Goal: Task Accomplishment & Management: Complete application form

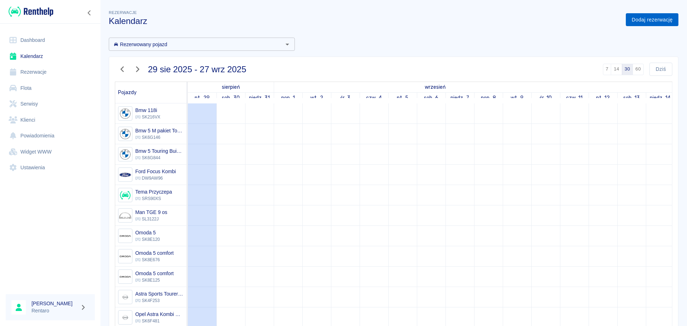
click at [642, 24] on link "Dodaj rezerwację" at bounding box center [652, 19] width 53 height 13
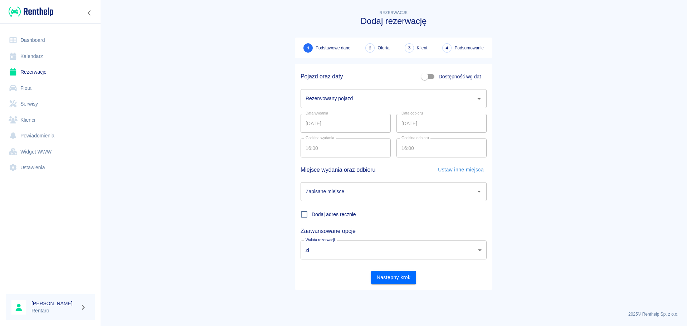
click at [442, 83] on label "Dostępność wg dat" at bounding box center [449, 77] width 63 height 14
click at [442, 83] on input "Dostępność wg dat" at bounding box center [424, 77] width 41 height 14
click at [444, 79] on span "Dostępność wg dat" at bounding box center [460, 77] width 42 height 8
click at [444, 79] on input "Dostępność wg dat" at bounding box center [431, 77] width 41 height 14
click at [444, 79] on span "Dostępność wg dat" at bounding box center [460, 77] width 42 height 8
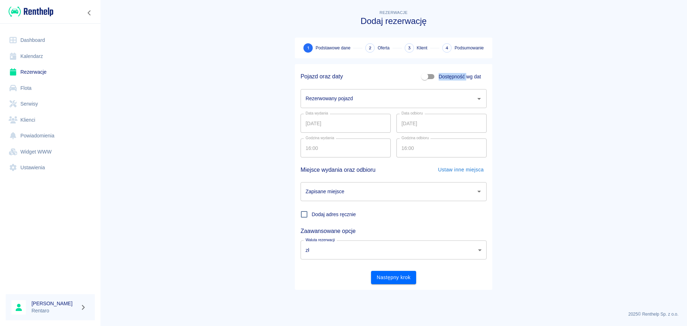
click at [444, 79] on input "Dostępność wg dat" at bounding box center [424, 77] width 41 height 14
checkbox input "true"
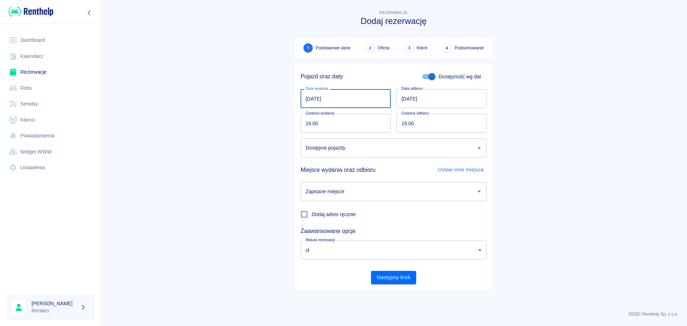
click at [345, 104] on input "[DATE]" at bounding box center [346, 98] width 90 height 19
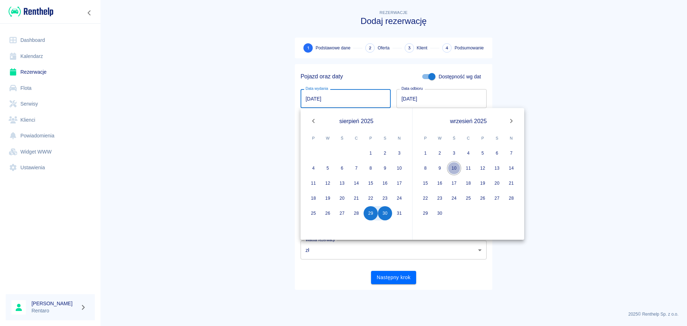
click at [452, 170] on button "10" at bounding box center [454, 168] width 14 height 14
type input "[DATE]"
type input "DD.MM.YYYY"
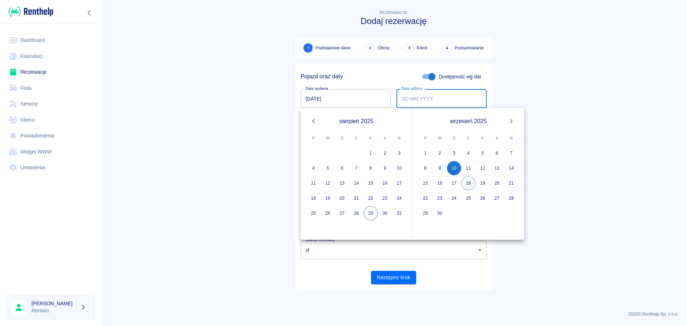
click at [469, 186] on button "18" at bounding box center [468, 183] width 14 height 14
type input "[DATE]"
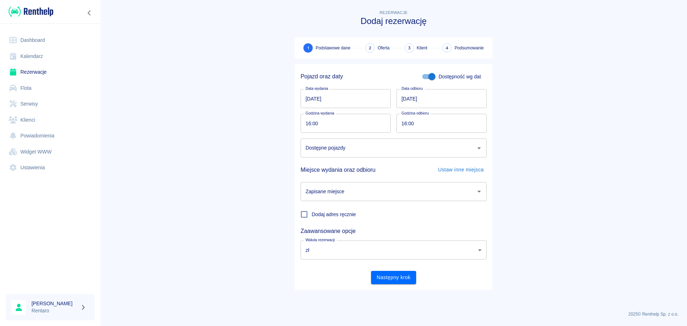
click at [384, 150] on input "Dostępne pojazdy" at bounding box center [388, 148] width 169 height 13
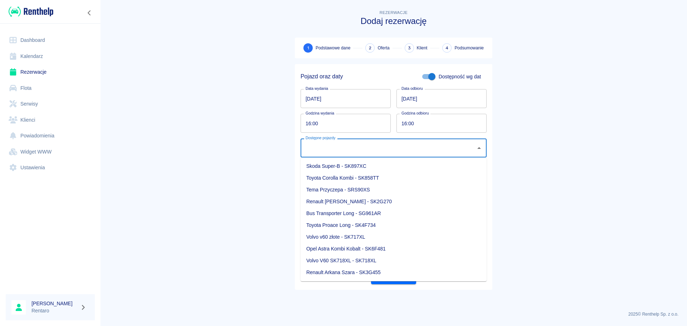
click at [605, 162] on main "Rezerwacje Dodaj rezerwację 1 Podstawowe dane 2 Oferta 3 Klient 4 Podsumowanie …" at bounding box center [393, 157] width 587 height 297
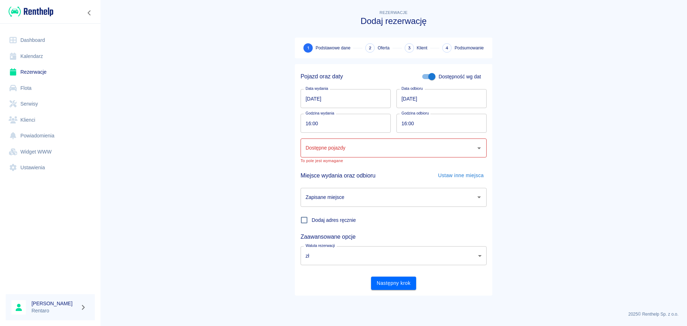
click at [53, 54] on link "Kalendarz" at bounding box center [50, 56] width 89 height 16
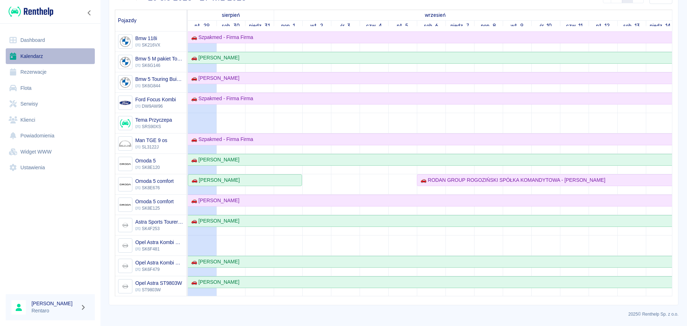
click at [29, 58] on link "Kalendarz" at bounding box center [50, 56] width 89 height 16
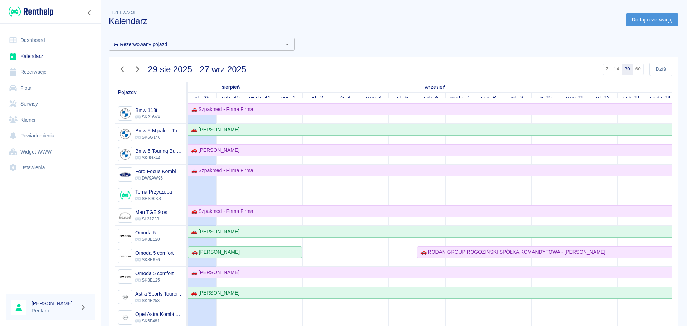
click at [627, 20] on link "Dodaj rezerwację" at bounding box center [652, 19] width 53 height 13
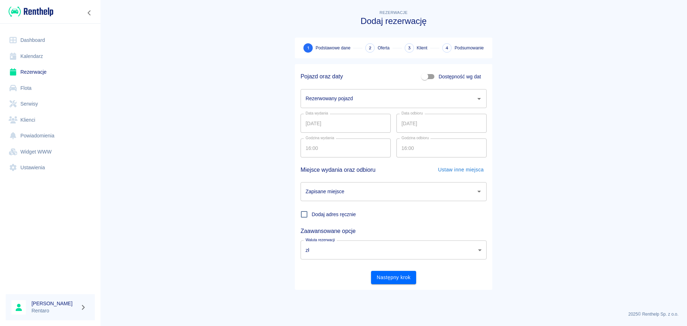
click at [382, 93] on input "Rezerwowany pojazd" at bounding box center [388, 98] width 169 height 13
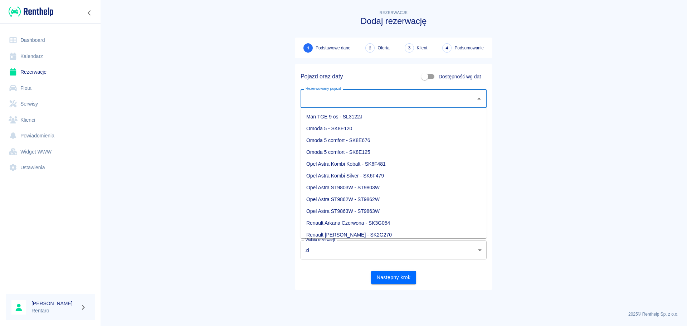
scroll to position [72, 0]
click at [382, 163] on li "Opel Astra Kombi Kobalt - SK6F481" at bounding box center [394, 163] width 186 height 12
type input "Opel Astra Kombi Kobalt - SK6F481"
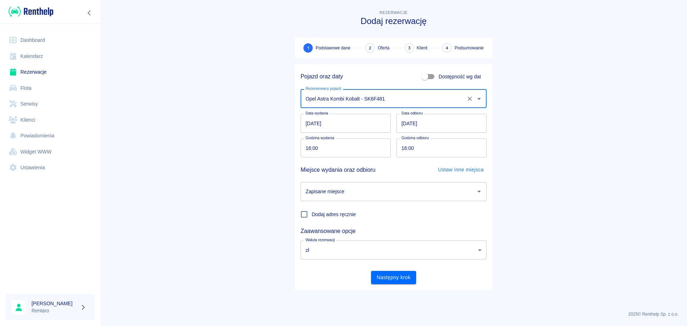
click at [353, 113] on div "Data wydania [DATE] Data wydania Data odbioru [DATE] Data odbioru" at bounding box center [391, 120] width 192 height 25
click at [348, 123] on input "[DATE]" at bounding box center [346, 123] width 90 height 19
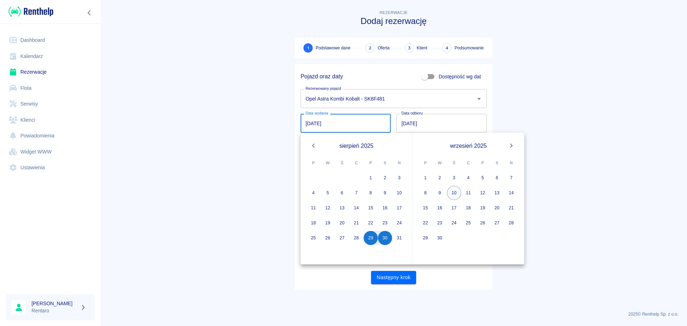
click at [454, 192] on button "10" at bounding box center [454, 193] width 14 height 14
type input "[DATE]"
type input "DD.MM.YYYY"
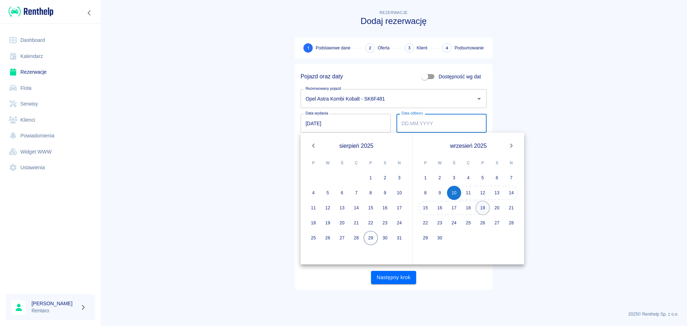
click at [481, 206] on button "19" at bounding box center [483, 208] width 14 height 14
type input "[DATE]"
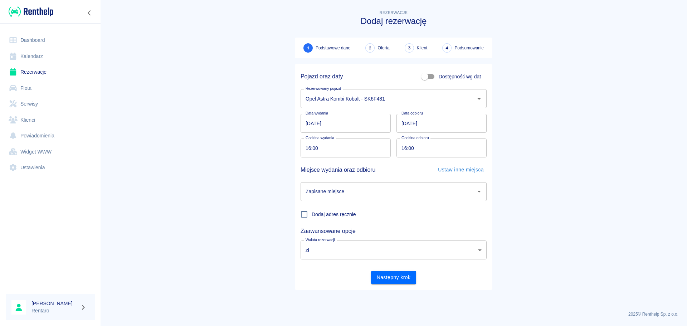
click at [390, 182] on div "Zapisane miejsce" at bounding box center [394, 191] width 186 height 19
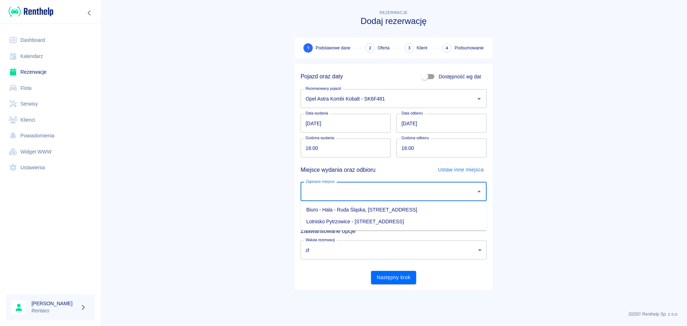
click at [371, 210] on li "Biuro - Hala - Ruda Śląska, [STREET_ADDRESS]" at bounding box center [394, 210] width 186 height 12
type input "Biuro - Hala - Ruda Śląska, [STREET_ADDRESS]"
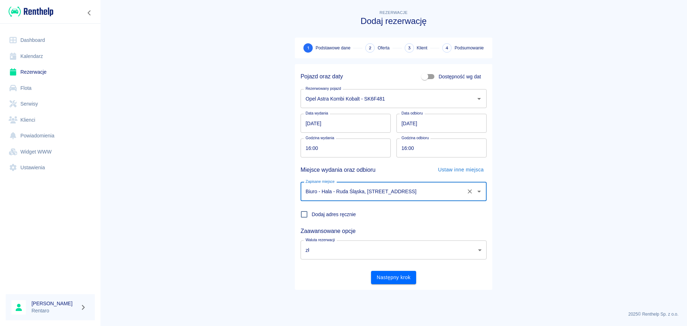
click at [393, 270] on div "Następny krok" at bounding box center [391, 274] width 192 height 19
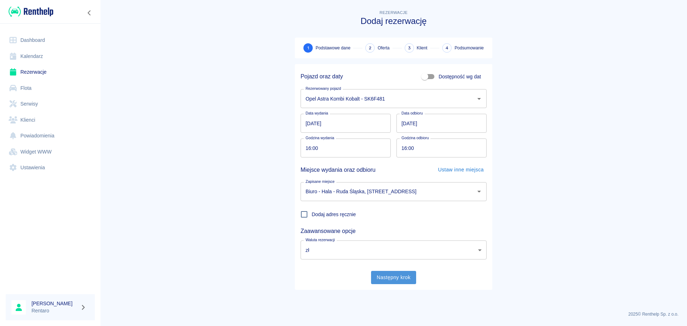
click at [396, 280] on button "Następny krok" at bounding box center [393, 277] width 45 height 13
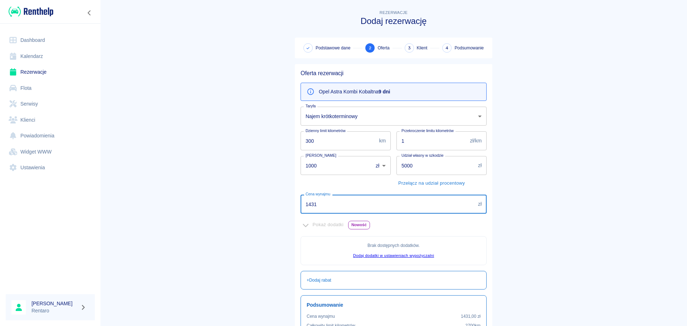
click at [357, 209] on input "1431" at bounding box center [388, 204] width 175 height 19
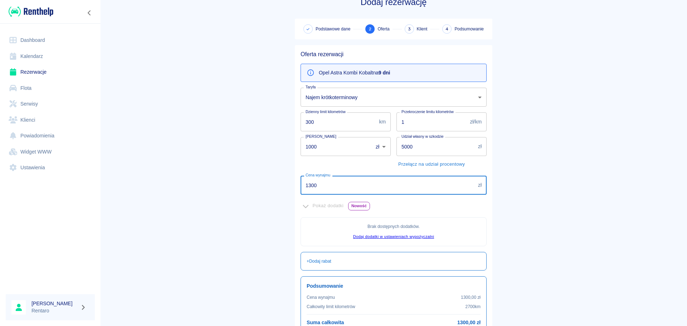
scroll to position [36, 0]
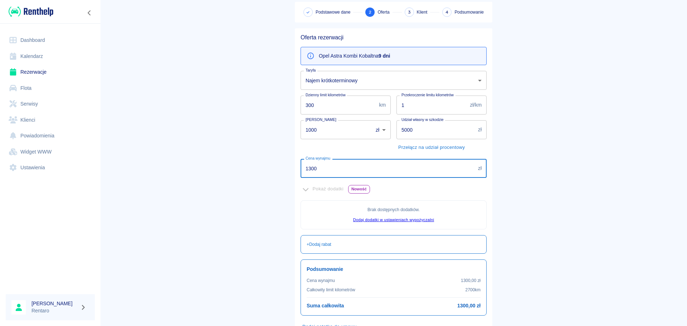
type input "1300"
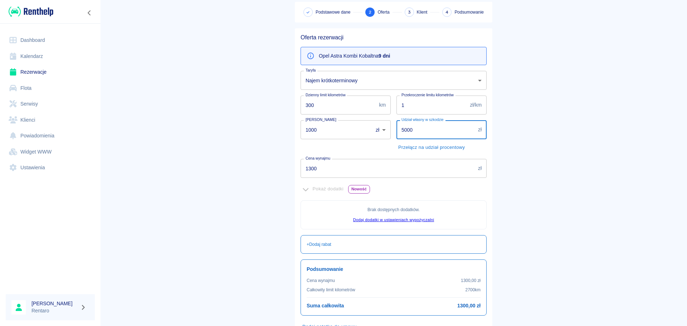
click at [418, 130] on input "5000" at bounding box center [435, 129] width 79 height 19
type input "0"
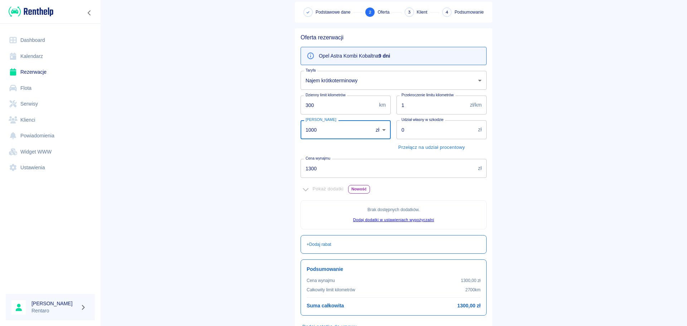
click at [321, 131] on input "1000" at bounding box center [334, 129] width 67 height 19
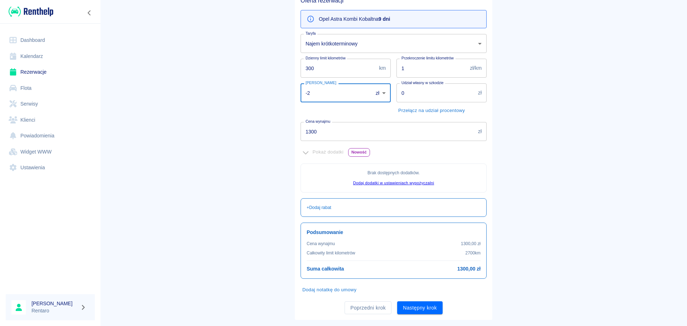
scroll to position [87, 0]
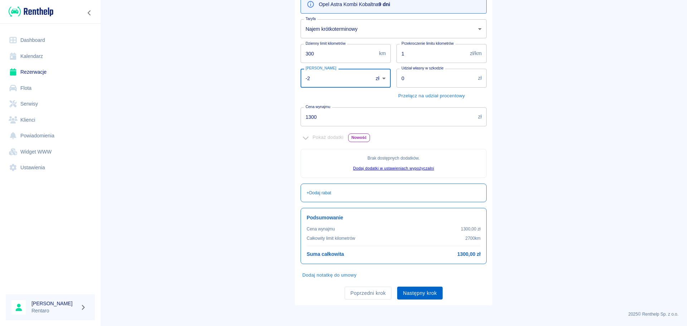
type input "-2"
click at [417, 292] on button "Następny krok" at bounding box center [419, 293] width 45 height 13
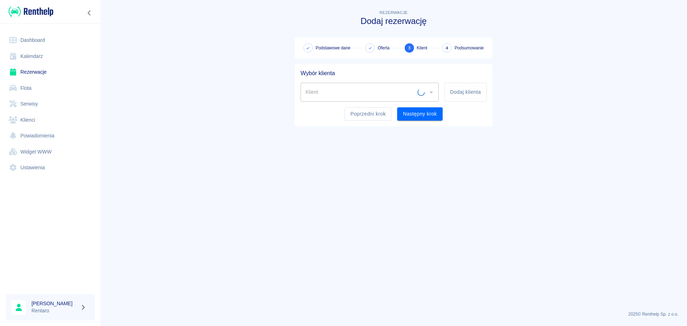
scroll to position [0, 0]
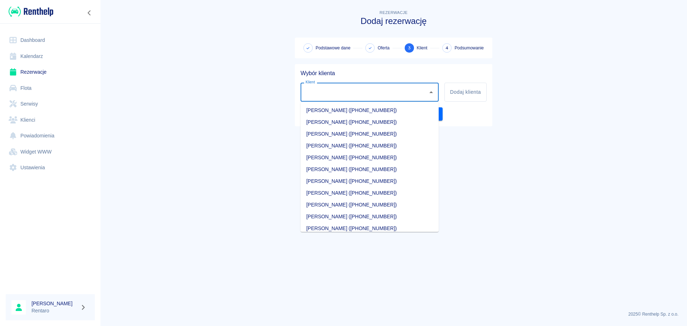
click at [360, 93] on input "Klient" at bounding box center [364, 92] width 121 height 13
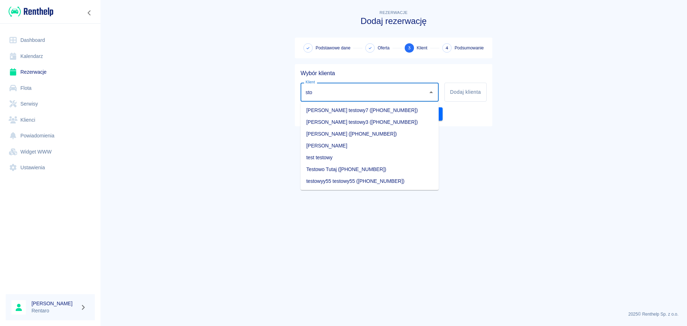
click at [362, 138] on li "[PERSON_NAME] ([PHONE_NUMBER])" at bounding box center [370, 134] width 138 height 12
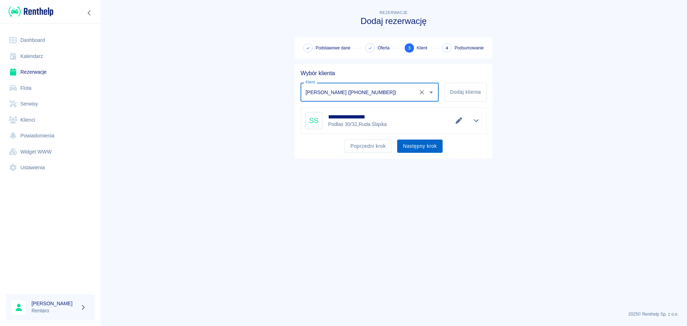
type input "[PERSON_NAME] ([PHONE_NUMBER])"
click at [413, 143] on button "Następny krok" at bounding box center [419, 146] width 45 height 13
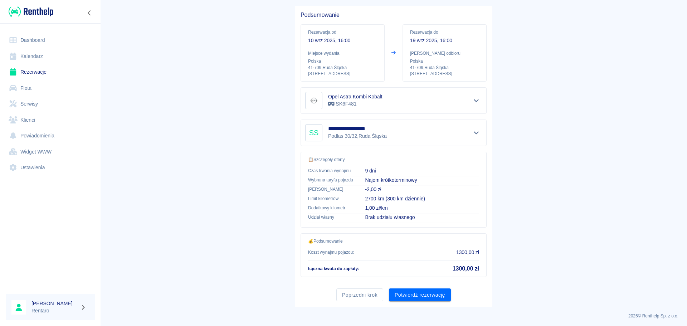
scroll to position [60, 0]
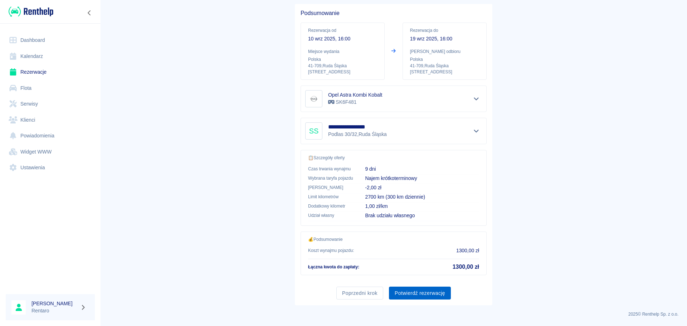
click at [420, 292] on button "Potwierdź rezerwację" at bounding box center [420, 293] width 62 height 13
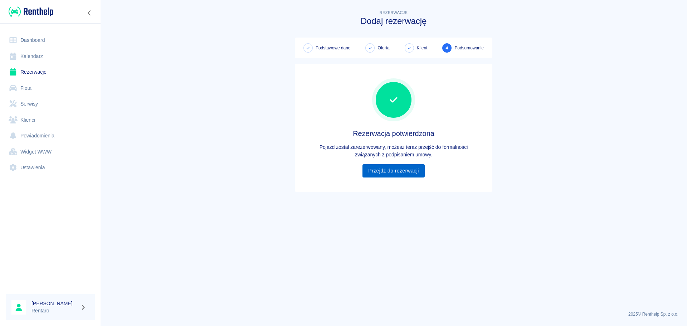
click at [390, 170] on link "Przejdź do rezerwacji" at bounding box center [393, 170] width 62 height 13
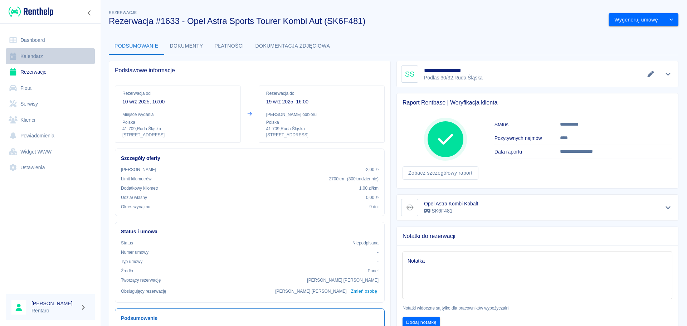
click at [35, 61] on link "Kalendarz" at bounding box center [50, 56] width 89 height 16
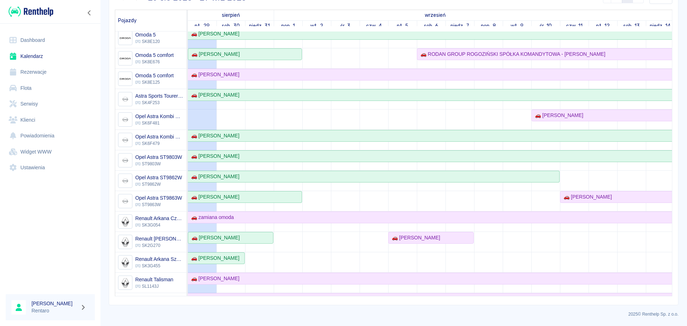
scroll to position [91, 0]
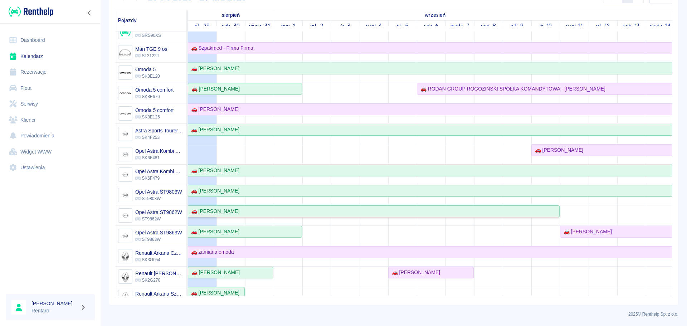
click at [235, 211] on div "🚗 [PERSON_NAME]" at bounding box center [373, 212] width 371 height 8
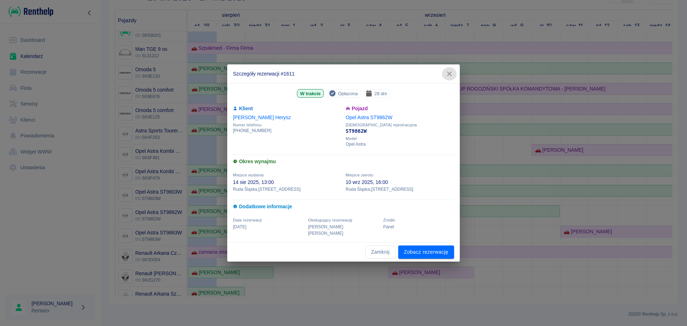
click at [447, 77] on icon "button" at bounding box center [449, 74] width 9 height 8
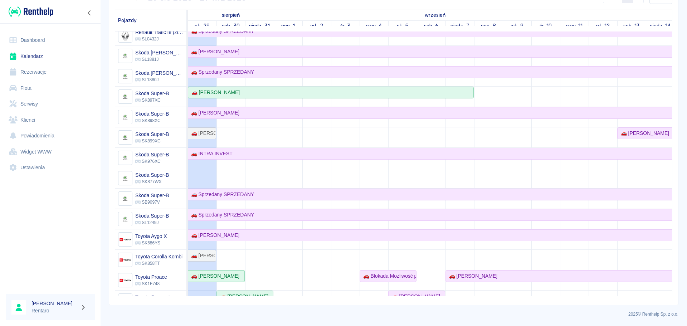
scroll to position [413, 0]
click at [254, 94] on div "🚗 [PERSON_NAME]" at bounding box center [331, 93] width 284 height 8
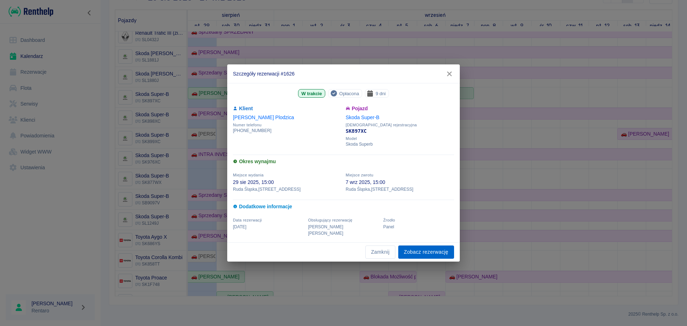
click at [429, 252] on link "Zobacz rezerwację" at bounding box center [426, 251] width 56 height 13
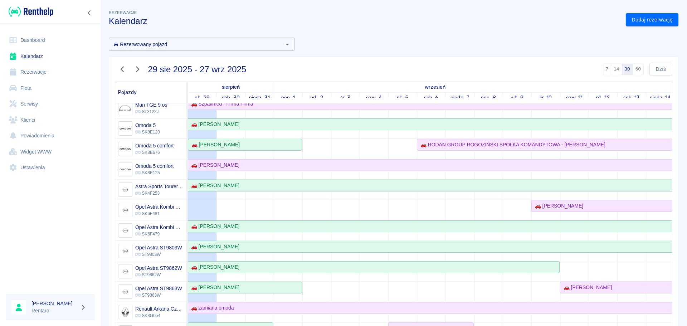
scroll to position [179, 0]
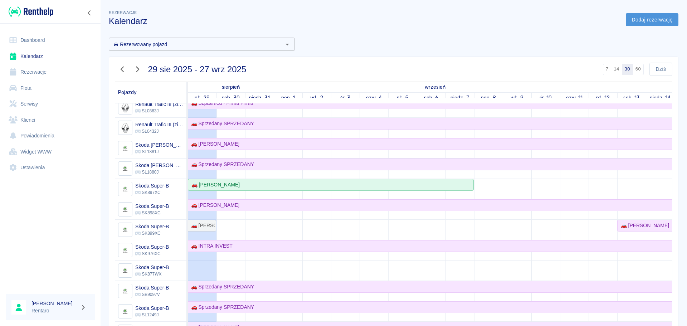
click at [632, 19] on link "Dodaj rezerwację" at bounding box center [652, 19] width 53 height 13
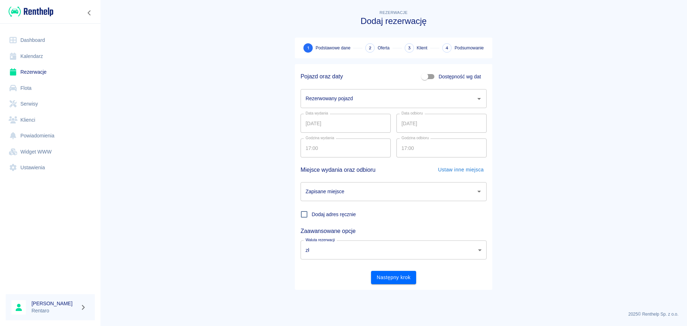
click at [413, 96] on input "Rezerwowany pojazd" at bounding box center [388, 98] width 169 height 13
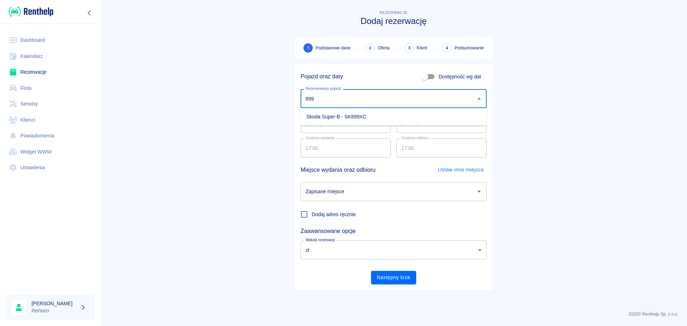
click at [391, 118] on li "Skoda Super-B - SK899XC" at bounding box center [394, 117] width 186 height 12
type input "Skoda Super-B - SK899XC"
click at [328, 122] on input "[DATE]" at bounding box center [346, 123] width 90 height 19
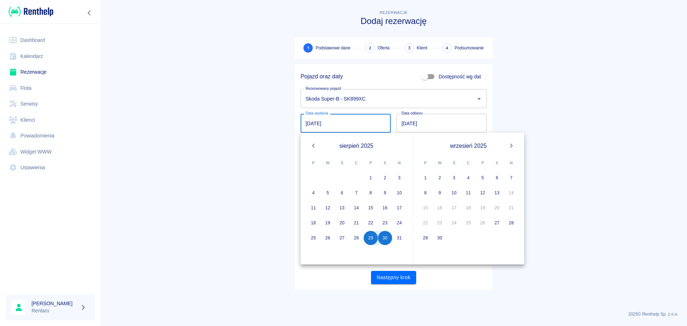
click at [306, 124] on input "[DATE]" at bounding box center [346, 123] width 90 height 19
click at [369, 240] on button "29" at bounding box center [371, 238] width 14 height 14
click at [423, 177] on button "1" at bounding box center [425, 178] width 14 height 14
type input "[DATE]"
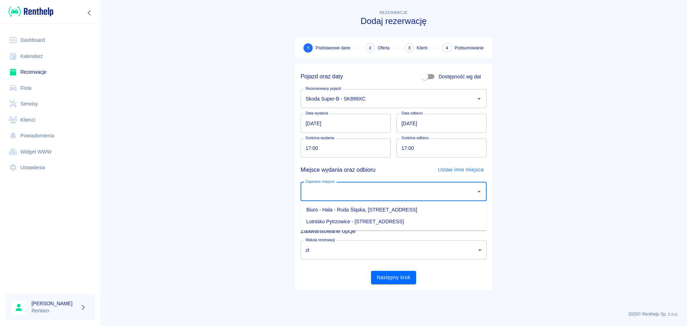
click at [357, 196] on input "Zapisane miejsce" at bounding box center [388, 191] width 169 height 13
click at [381, 210] on li "Biuro - Hala - Ruda Śląska, [STREET_ADDRESS]" at bounding box center [394, 210] width 186 height 12
type input "Biuro - Hala - Ruda Śląska, [STREET_ADDRESS]"
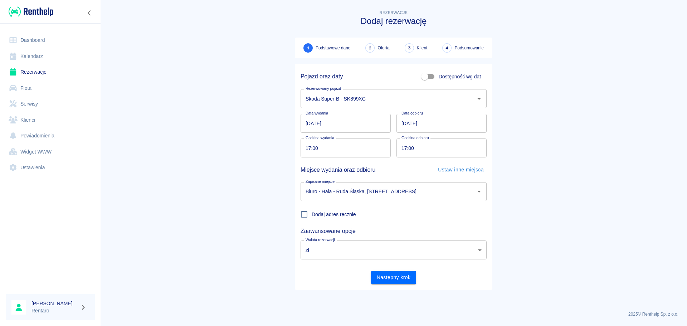
click at [390, 215] on div "Dodaj adres ręcznie" at bounding box center [391, 211] width 192 height 21
click at [402, 276] on button "Następny krok" at bounding box center [393, 277] width 45 height 13
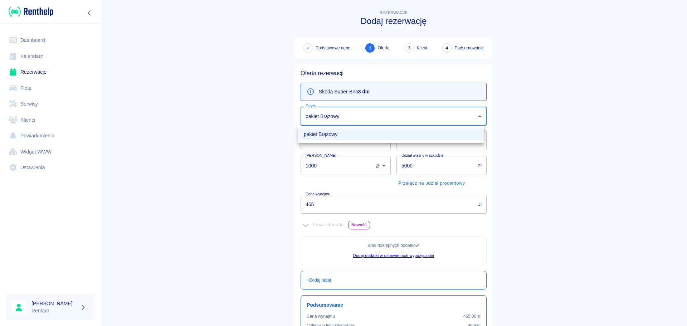
click at [370, 115] on body "Używamy plików Cookies, by zapewnić Ci najlepsze możliwe doświadczenie. Aby dow…" at bounding box center [343, 163] width 687 height 326
click at [372, 117] on div at bounding box center [343, 163] width 687 height 326
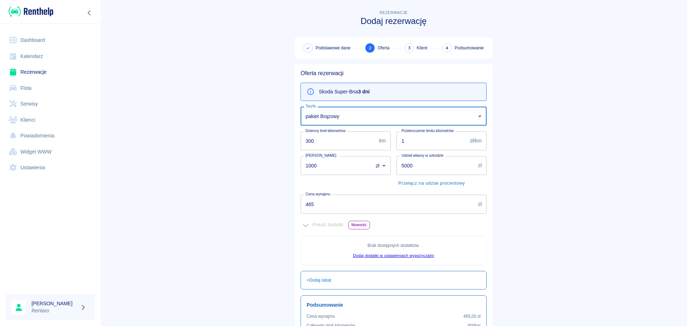
click at [339, 174] on input "1000" at bounding box center [334, 165] width 67 height 19
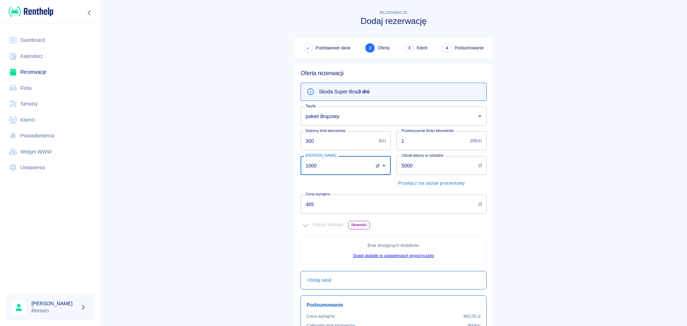
click at [341, 172] on input "1000" at bounding box center [334, 165] width 67 height 19
type input "0"
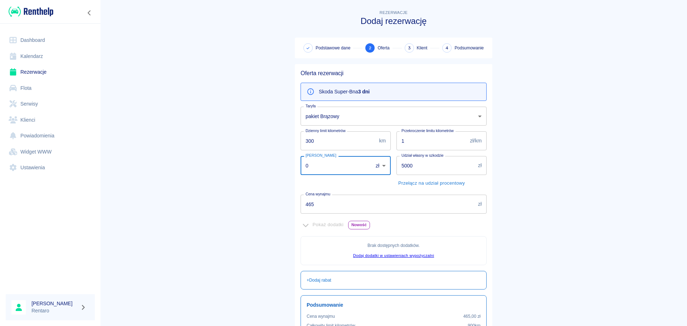
click at [401, 167] on input "5000" at bounding box center [435, 165] width 79 height 19
type input "1000"
click at [357, 165] on input "0" at bounding box center [334, 165] width 67 height 19
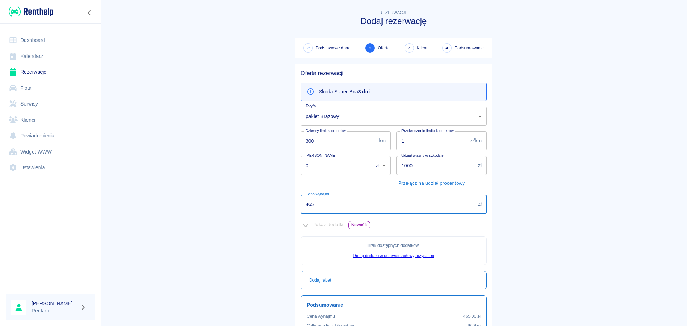
click at [343, 210] on input "465" at bounding box center [388, 204] width 175 height 19
type input "1"
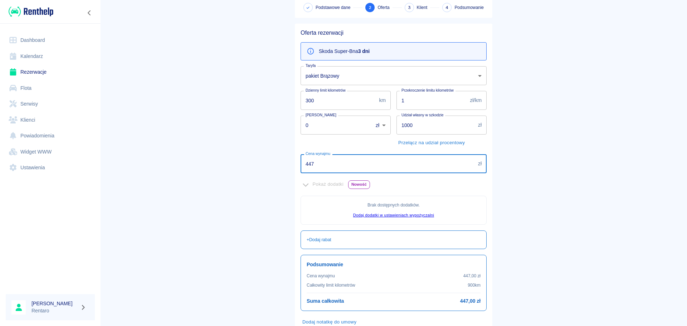
scroll to position [87, 0]
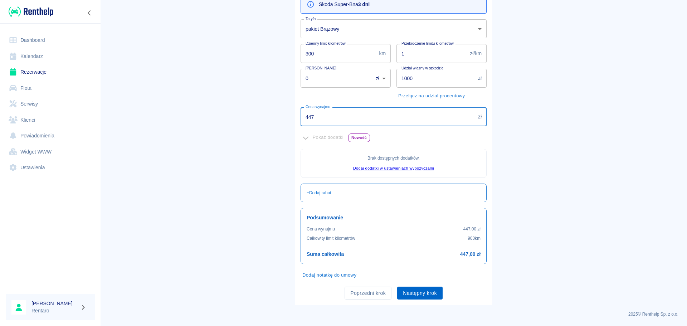
type input "447"
click at [426, 297] on button "Następny krok" at bounding box center [419, 293] width 45 height 13
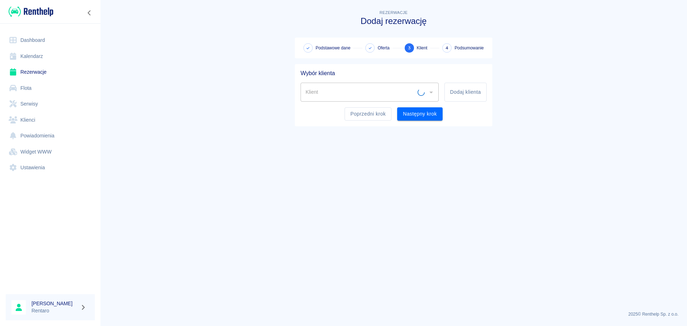
scroll to position [0, 0]
click at [463, 94] on button "Dodaj klienta" at bounding box center [465, 92] width 42 height 19
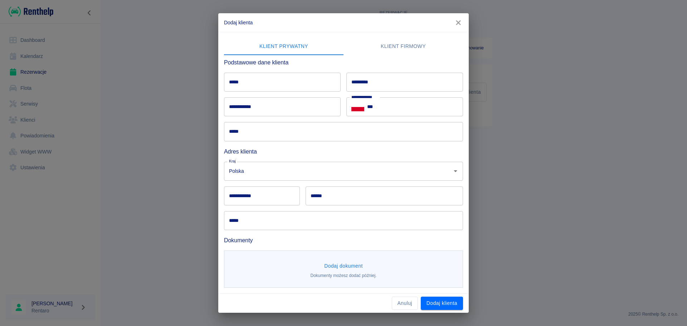
click at [234, 84] on input "*****" at bounding box center [282, 82] width 117 height 19
type input "******"
click at [390, 78] on input "*********" at bounding box center [404, 82] width 117 height 19
type input "********"
drag, startPoint x: 247, startPoint y: 120, endPoint x: 258, endPoint y: 111, distance: 14.2
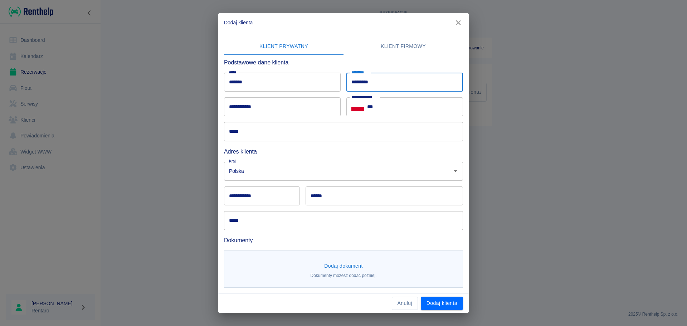
click at [247, 120] on div "***** *****" at bounding box center [340, 128] width 245 height 25
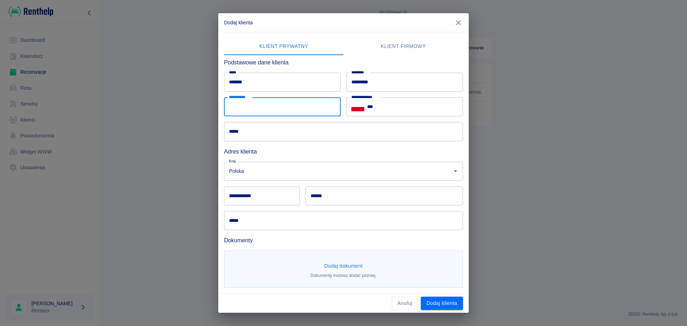
drag, startPoint x: 259, startPoint y: 108, endPoint x: 263, endPoint y: 109, distance: 4.0
click at [259, 108] on input "**********" at bounding box center [282, 106] width 117 height 19
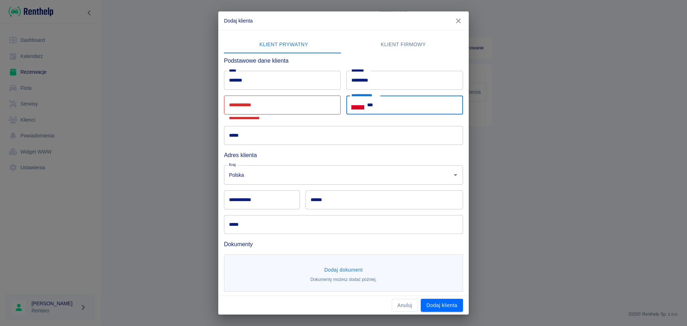
click at [412, 110] on input "***" at bounding box center [415, 105] width 96 height 19
click at [281, 106] on input "**********" at bounding box center [282, 105] width 117 height 19
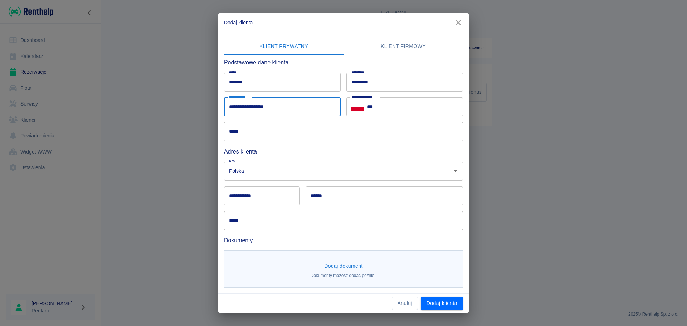
type input "**********"
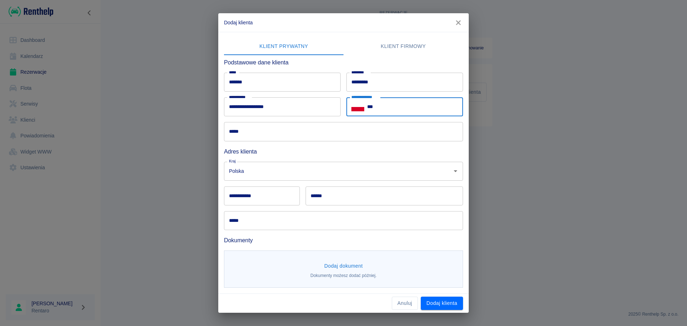
click at [384, 111] on input "***" at bounding box center [415, 106] width 96 height 19
click at [391, 111] on input "***" at bounding box center [415, 106] width 96 height 19
click at [390, 111] on input "***" at bounding box center [415, 106] width 96 height 19
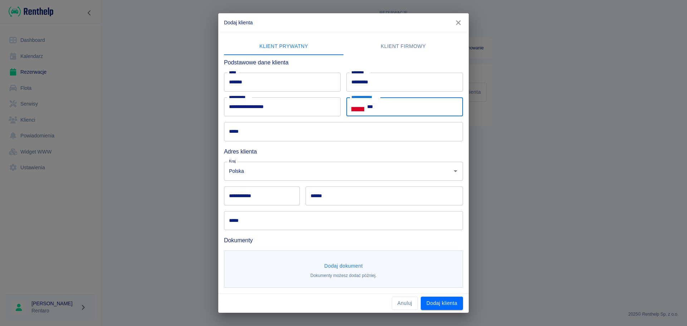
click at [390, 111] on input "***" at bounding box center [415, 106] width 96 height 19
click at [390, 110] on input "***" at bounding box center [415, 106] width 96 height 19
type input "**********"
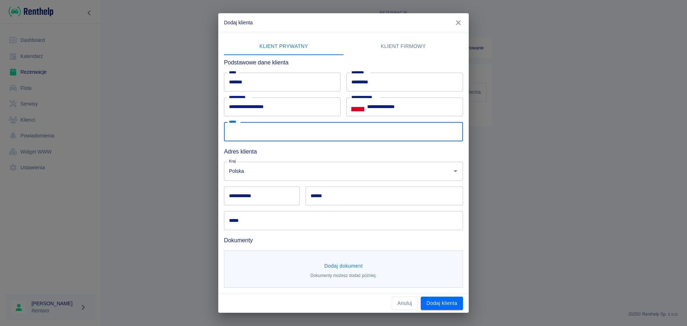
click at [321, 136] on input "*****" at bounding box center [343, 131] width 239 height 19
type input "**********"
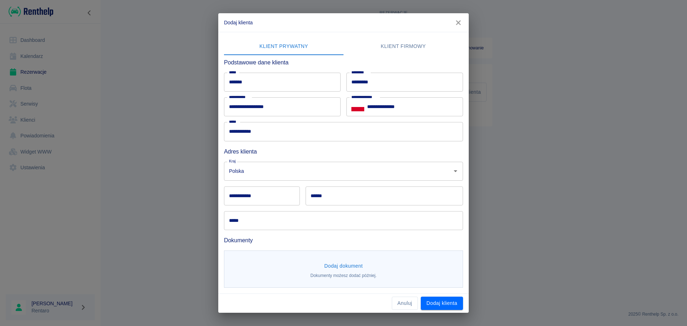
click at [299, 156] on div "Kraj Polska Kraj" at bounding box center [340, 168] width 245 height 25
click at [293, 176] on input "Polska" at bounding box center [333, 171] width 213 height 13
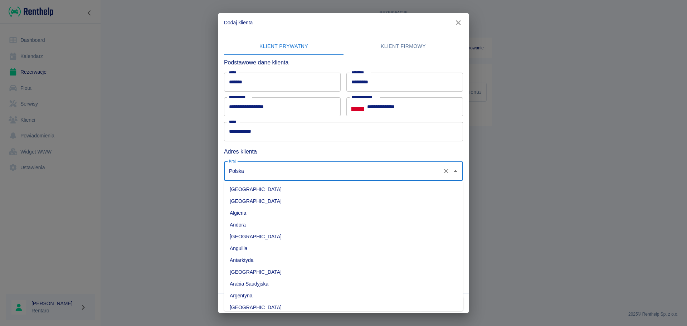
scroll to position [1868, 0]
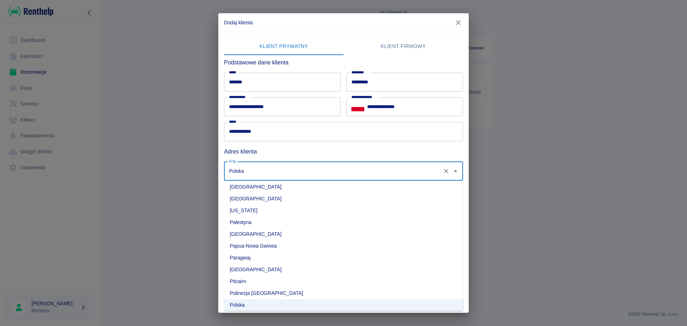
click at [296, 152] on h6 "Adres klienta" at bounding box center [343, 151] width 239 height 9
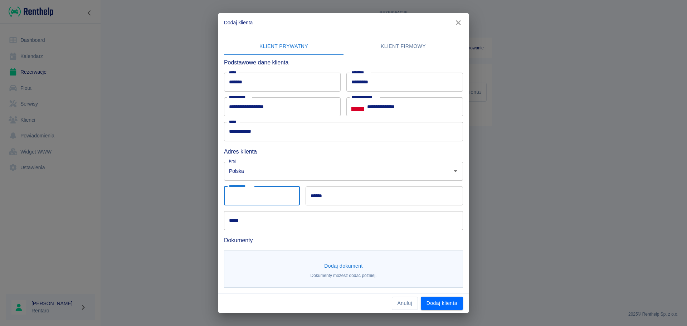
click at [271, 201] on input "**********" at bounding box center [262, 195] width 76 height 19
type input "******"
click at [333, 185] on div "****** ******" at bounding box center [381, 193] width 163 height 25
click at [325, 200] on input "******" at bounding box center [384, 195] width 157 height 19
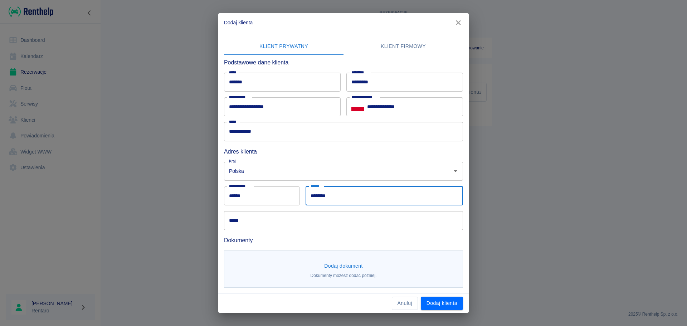
type input "********"
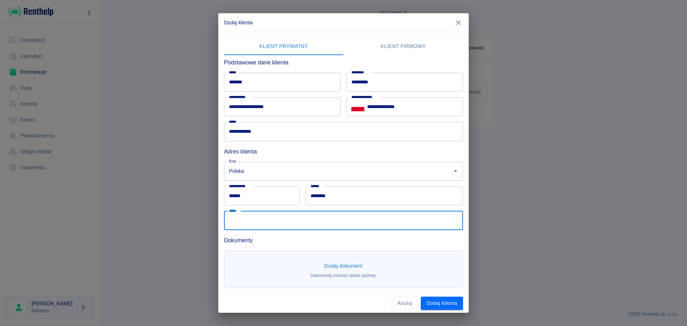
click at [295, 221] on input "*****" at bounding box center [343, 220] width 239 height 19
type input "**********"
click at [350, 267] on button "Dodaj dokument" at bounding box center [343, 265] width 44 height 13
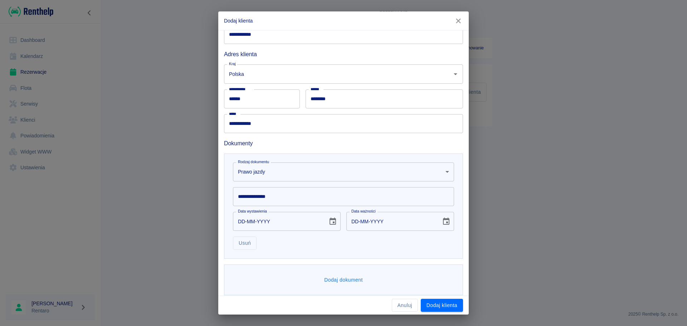
scroll to position [101, 0]
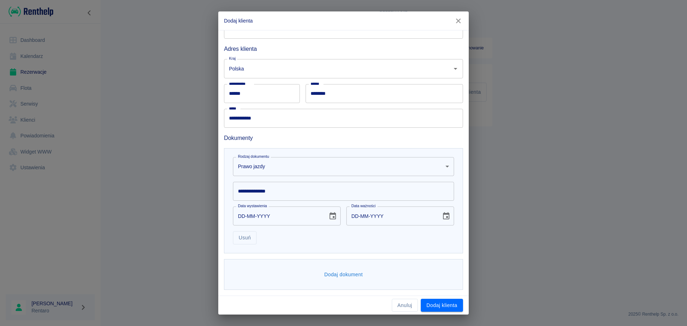
click at [302, 165] on body "**********" at bounding box center [343, 163] width 687 height 326
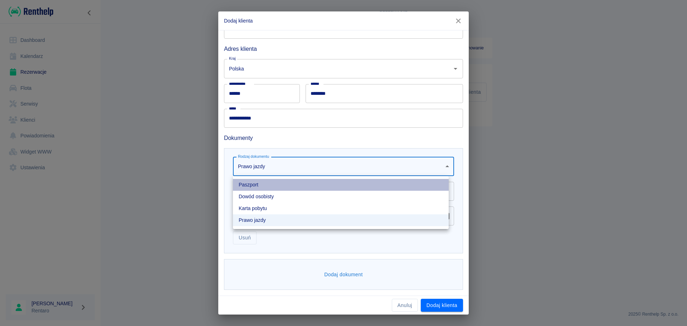
click at [274, 187] on li "Paszport" at bounding box center [341, 185] width 216 height 12
click at [293, 170] on body "**********" at bounding box center [343, 163] width 687 height 326
click at [303, 132] on div at bounding box center [343, 163] width 687 height 326
click at [302, 167] on body "**********" at bounding box center [343, 163] width 687 height 326
click at [287, 199] on li "Dowód osobisty" at bounding box center [341, 197] width 216 height 12
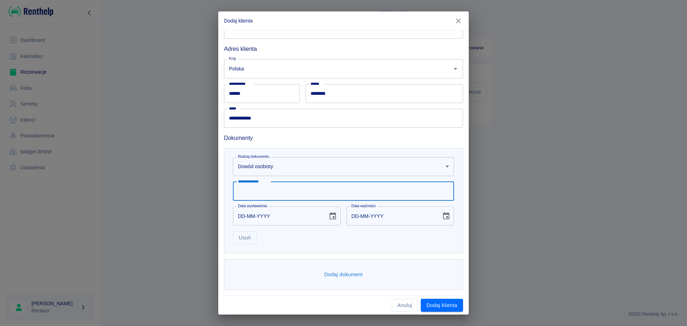
click at [298, 194] on input "**********" at bounding box center [343, 191] width 221 height 19
type input "*********"
click at [273, 219] on input "DD-MM-YYYY" at bounding box center [278, 215] width 90 height 19
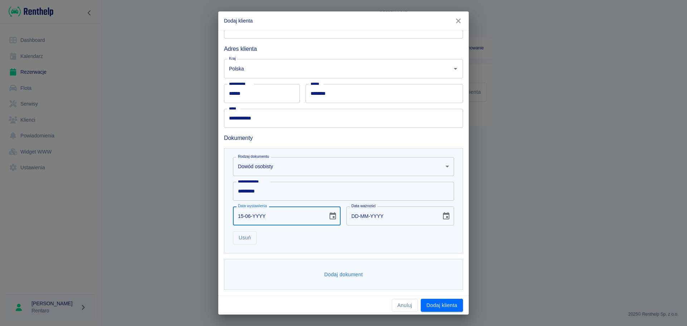
type input "15-06-0002"
type input "15-06-0012"
type input "15-06-0020"
type input "15-06-0030"
type input "15-06-0202"
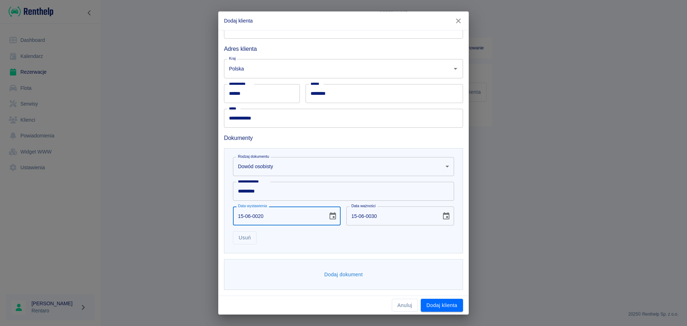
type input "15-06-0212"
type input "[DATE]"
click at [321, 247] on div "**********" at bounding box center [343, 200] width 239 height 105
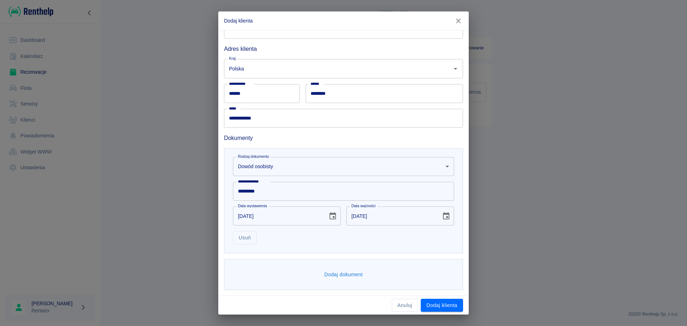
click at [345, 277] on button "Dodaj dokument" at bounding box center [343, 274] width 44 height 13
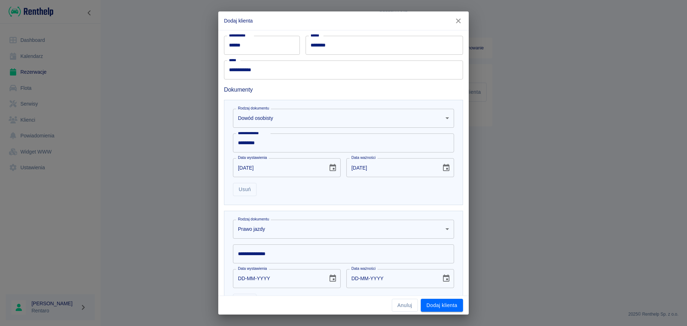
scroll to position [172, 0]
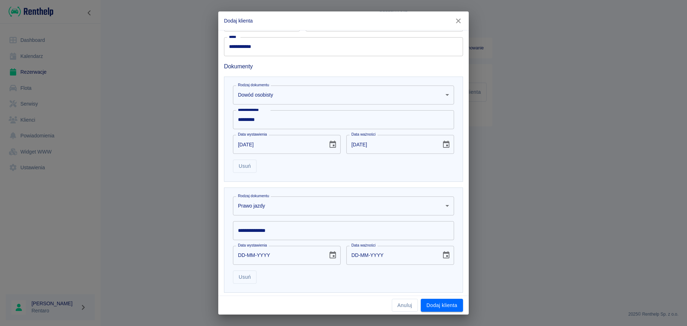
click at [313, 208] on body "**********" at bounding box center [343, 163] width 687 height 326
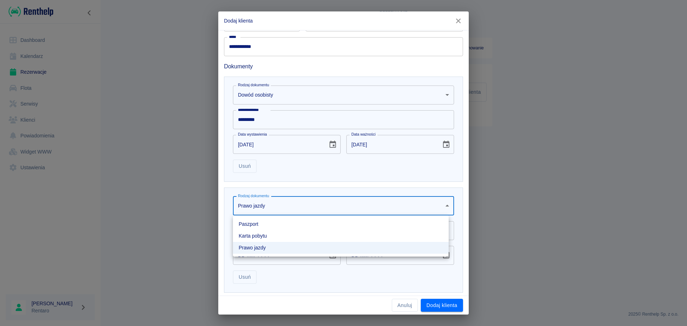
click at [457, 196] on div at bounding box center [343, 163] width 687 height 326
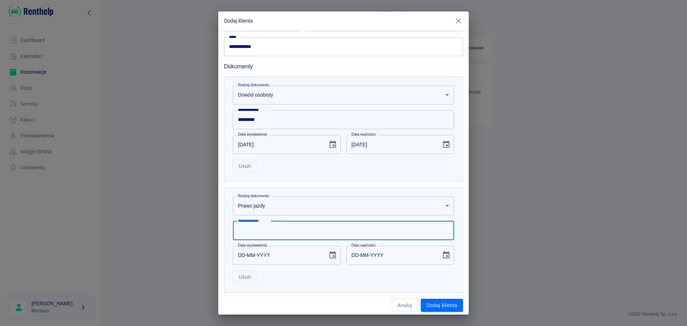
click at [304, 236] on input "**********" at bounding box center [343, 230] width 221 height 19
type input "**********"
click at [265, 255] on input "DD-MM-YYYY" at bounding box center [278, 255] width 90 height 19
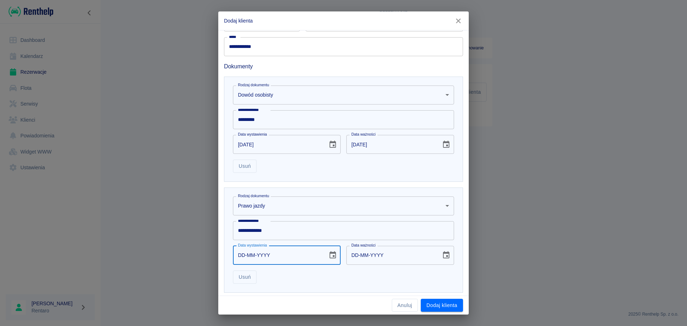
drag, startPoint x: 235, startPoint y: 258, endPoint x: 250, endPoint y: 255, distance: 15.2
click at [235, 258] on input "DD-MM-YYYY" at bounding box center [278, 255] width 90 height 19
type input "18-07-0002"
type input "18-07-0012"
type input "18-07-0020"
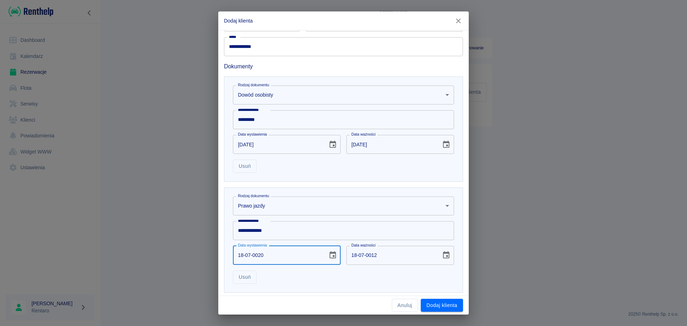
type input "18-07-0030"
type input "18-07-0202"
type input "18-07-0212"
type input "[DATE]"
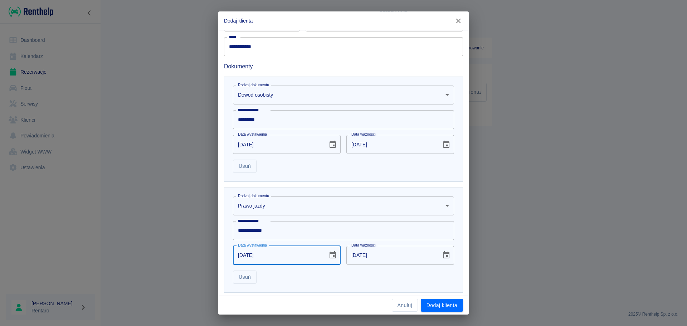
type input "[DATE]"
click at [367, 273] on div "Usuń" at bounding box center [340, 274] width 227 height 19
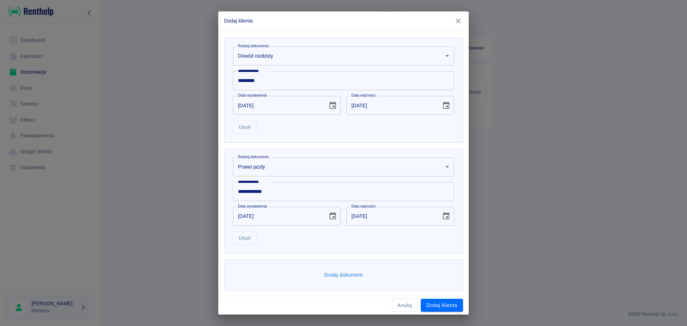
scroll to position [211, 0]
click at [432, 304] on button "Dodaj klienta" at bounding box center [442, 305] width 42 height 13
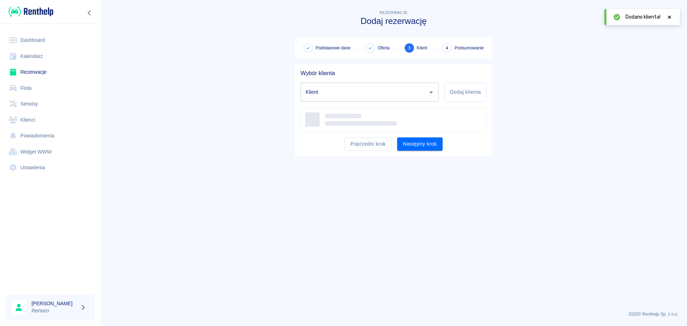
type input "[PERSON_NAME] ([PHONE_NUMBER])"
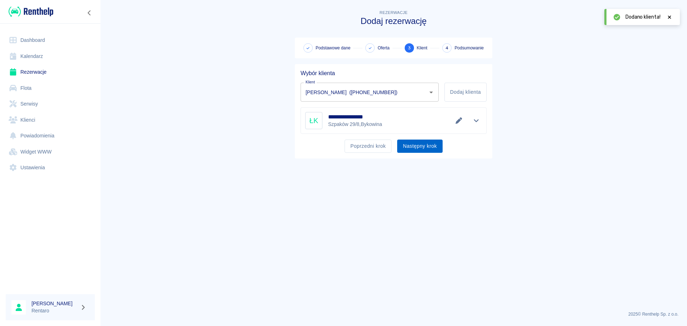
click at [430, 148] on button "Następny krok" at bounding box center [419, 146] width 45 height 13
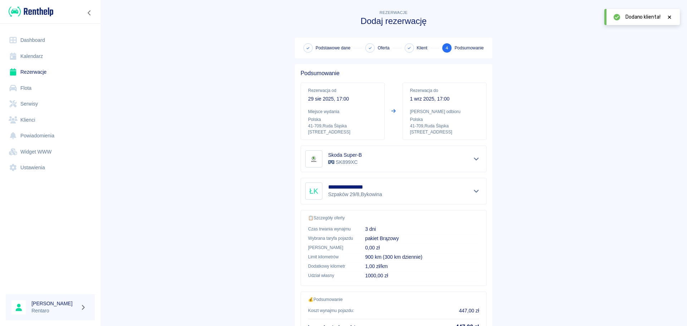
scroll to position [60, 0]
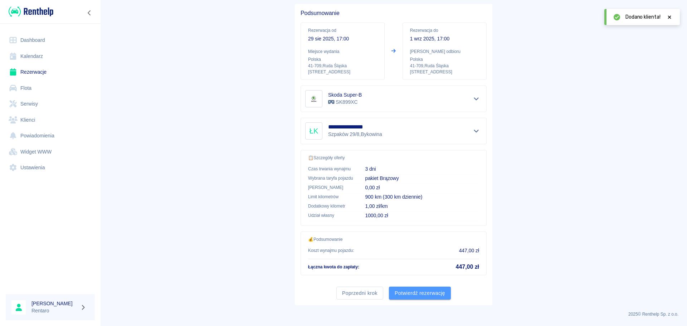
click at [411, 292] on button "Potwierdź rezerwację" at bounding box center [420, 293] width 62 height 13
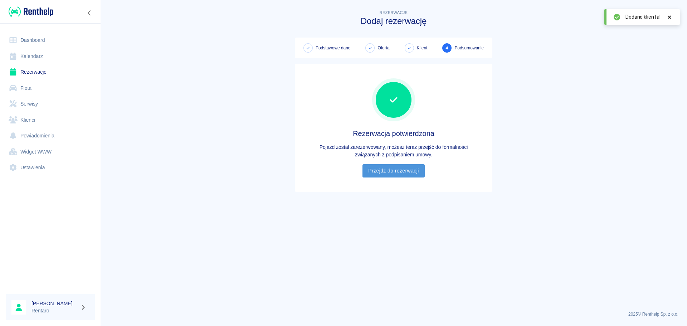
click at [394, 171] on link "Przejdź do rezerwacji" at bounding box center [393, 170] width 62 height 13
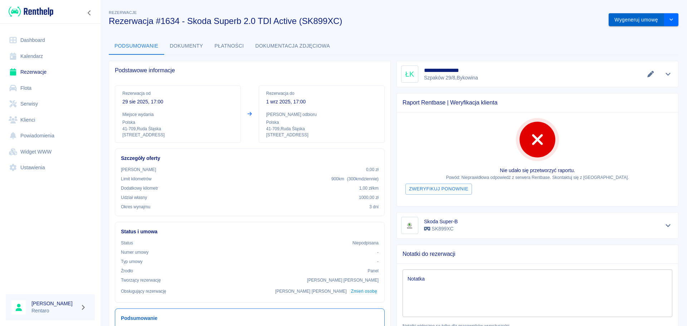
click at [621, 20] on button "Wygeneruj umowę" at bounding box center [636, 19] width 55 height 13
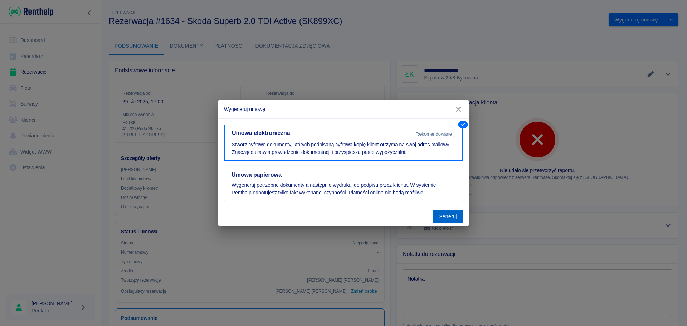
click at [443, 218] on button "Generuj" at bounding box center [448, 216] width 30 height 13
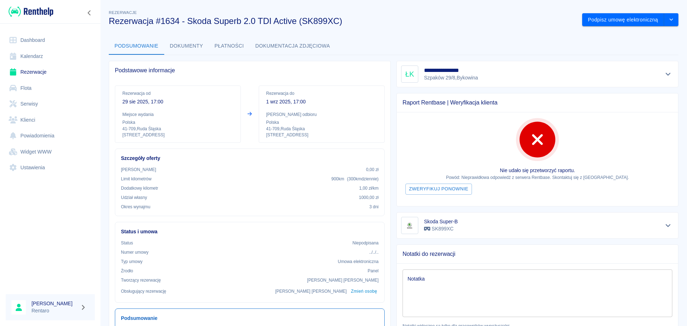
click at [20, 57] on link "Kalendarz" at bounding box center [50, 56] width 89 height 16
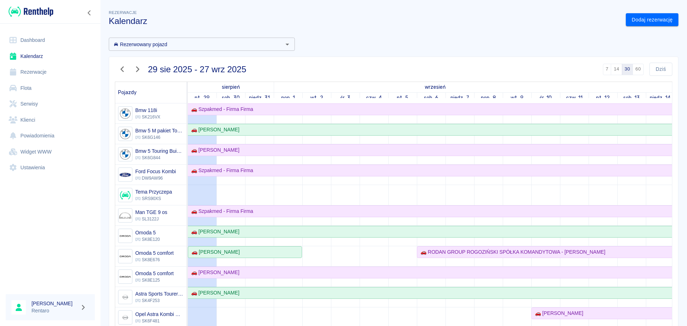
click at [428, 48] on div "Rezerwowany pojazd Rezerwowany pojazd [DATE] - [DATE] 7 14 30 60 [DATE] Pojazdy…" at bounding box center [390, 204] width 575 height 345
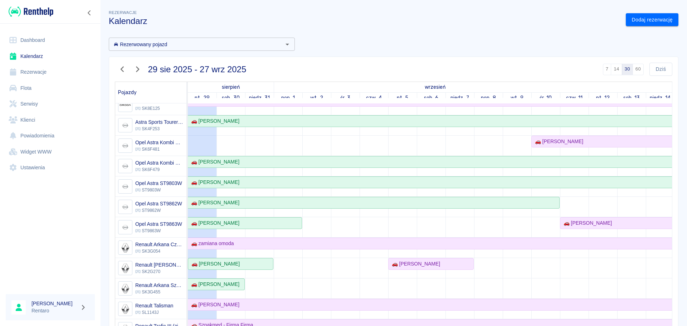
scroll to position [250, 0]
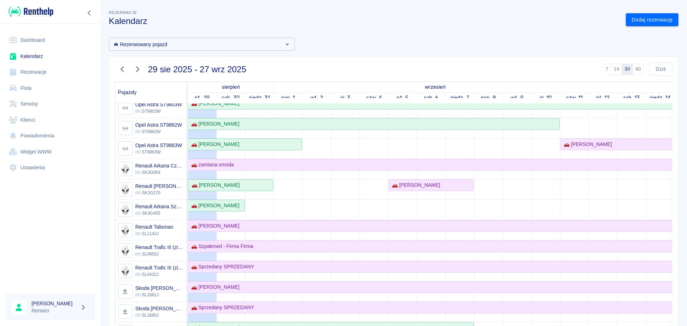
drag, startPoint x: 633, startPoint y: 8, endPoint x: 633, endPoint y: 23, distance: 14.3
click at [633, 9] on div "Dodaj rezerwację" at bounding box center [649, 17] width 58 height 19
click at [634, 24] on link "Dodaj rezerwację" at bounding box center [652, 19] width 53 height 13
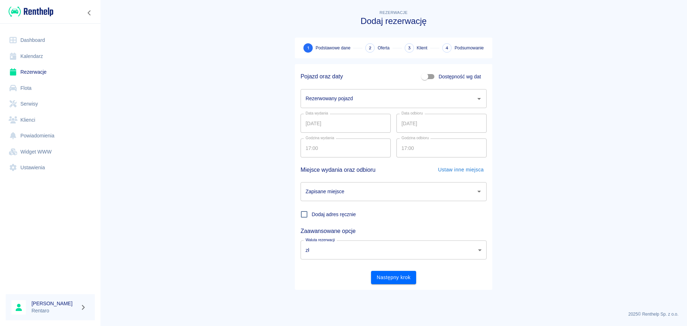
click at [400, 98] on input "Rezerwowany pojazd" at bounding box center [388, 98] width 169 height 13
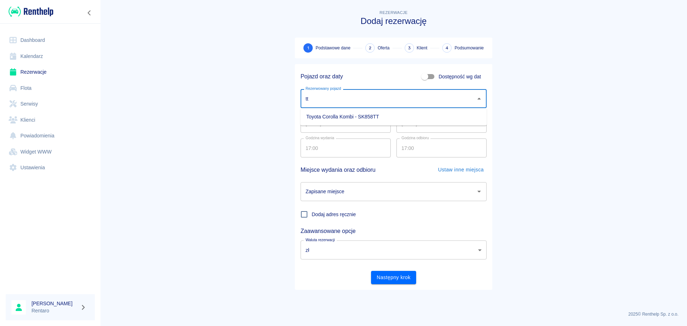
click at [359, 115] on li "Toyota Corolla Kombi - SK858TT" at bounding box center [394, 117] width 186 height 12
type input "Toyota Corolla Kombi - SK858TT"
click at [357, 189] on input "Zapisane miejsce" at bounding box center [388, 191] width 169 height 13
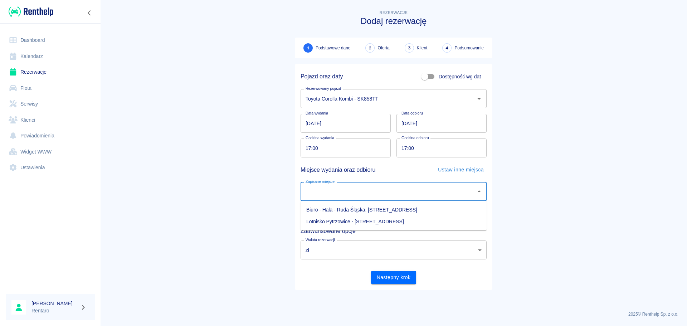
click at [380, 206] on li "Biuro - Hala - Ruda Śląska, [STREET_ADDRESS]" at bounding box center [394, 210] width 186 height 12
type input "Biuro - Hala - Ruda Śląska, [STREET_ADDRESS]"
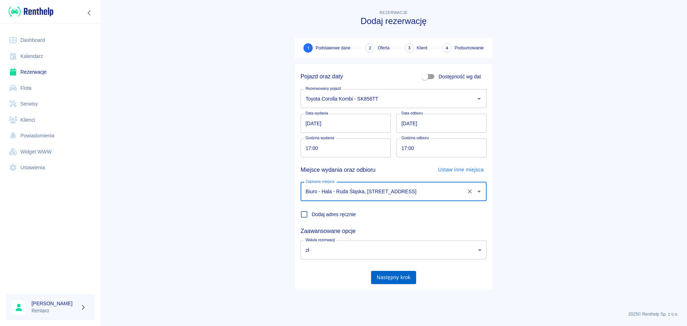
click at [402, 280] on button "Następny krok" at bounding box center [393, 277] width 45 height 13
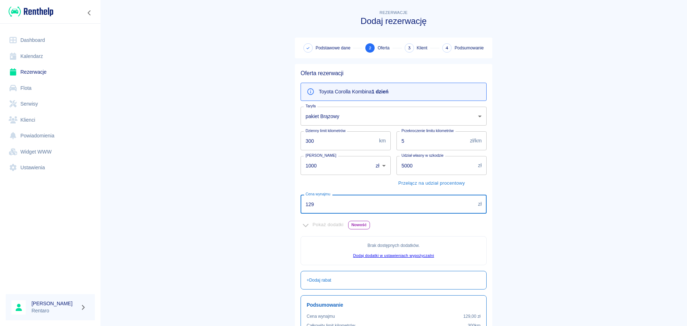
click at [353, 210] on input "129" at bounding box center [388, 204] width 175 height 19
drag, startPoint x: 353, startPoint y: 210, endPoint x: 304, endPoint y: 206, distance: 49.1
click at [304, 206] on input "129" at bounding box center [388, 204] width 175 height 19
type input "1"
type input "260"
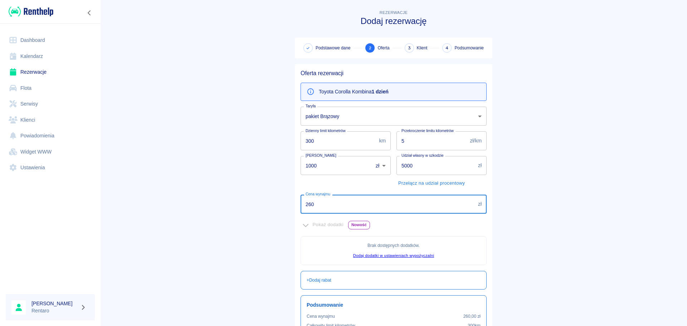
click at [324, 168] on input "1000" at bounding box center [334, 165] width 67 height 19
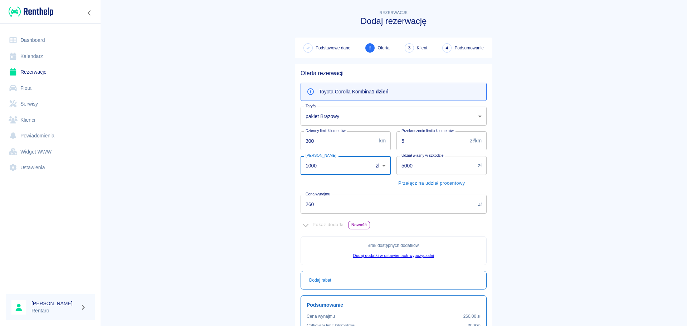
click at [324, 168] on input "1000" at bounding box center [334, 165] width 67 height 19
type input "0"
click at [551, 134] on main "Rezerwacje Dodaj rezerwację Podstawowe dane 2 Oferta 3 Klient 4 Podsumowanie Of…" at bounding box center [393, 201] width 587 height 384
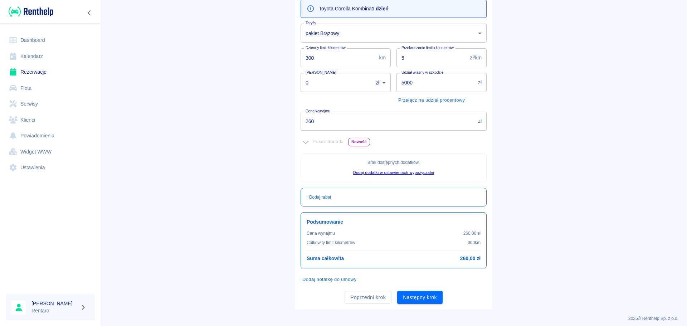
scroll to position [87, 0]
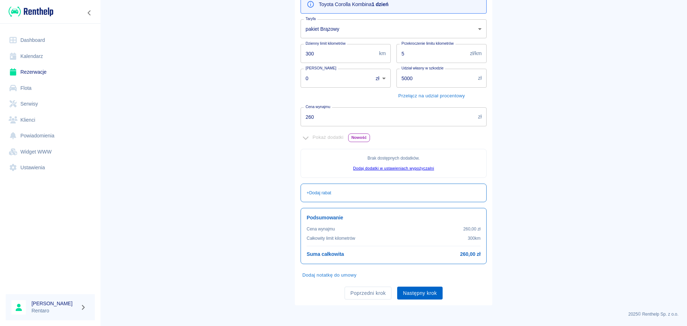
click at [425, 297] on button "Następny krok" at bounding box center [419, 293] width 45 height 13
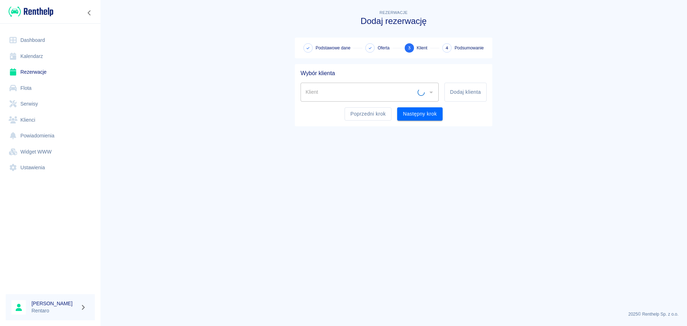
scroll to position [0, 0]
click at [400, 94] on input "Klient" at bounding box center [364, 92] width 121 height 13
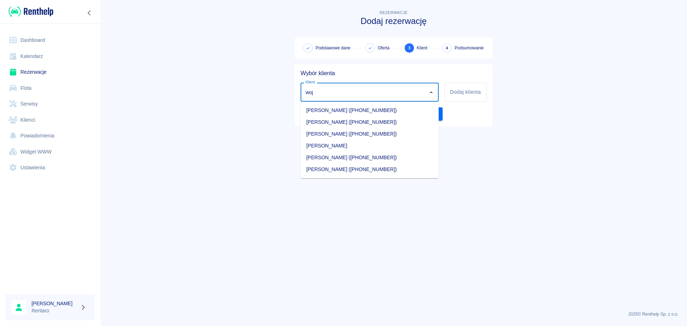
click at [354, 111] on li "[PERSON_NAME] ([PHONE_NUMBER])" at bounding box center [370, 110] width 138 height 12
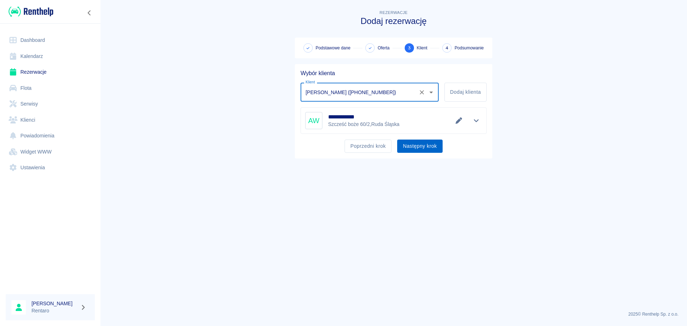
type input "[PERSON_NAME] ([PHONE_NUMBER])"
click at [425, 142] on button "Następny krok" at bounding box center [419, 146] width 45 height 13
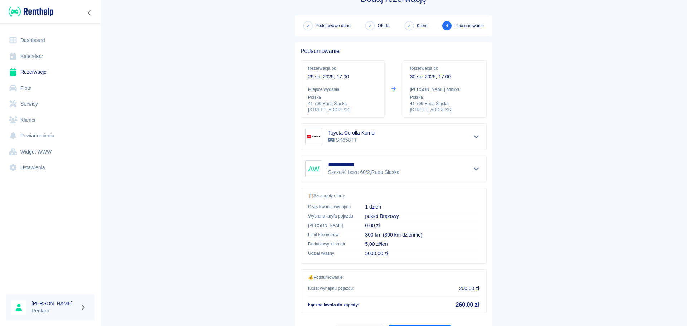
scroll to position [60, 0]
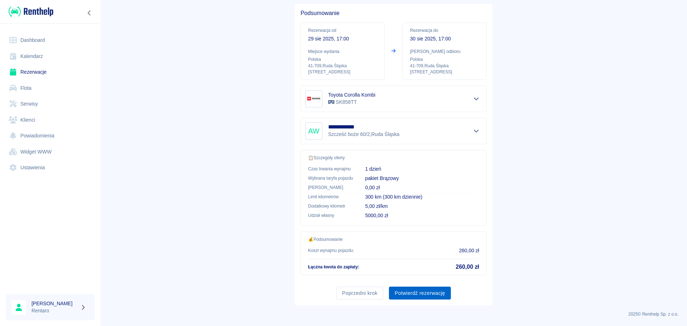
click at [424, 294] on button "Potwierdź rezerwację" at bounding box center [420, 293] width 62 height 13
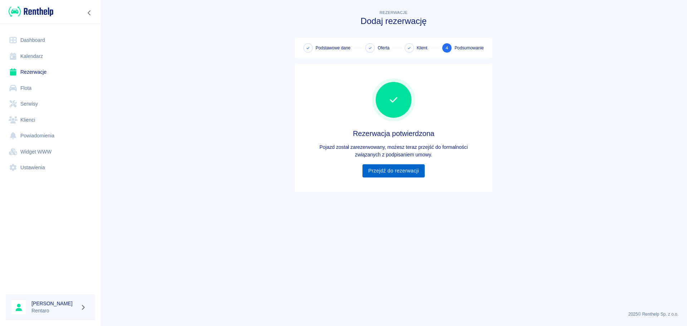
click at [403, 168] on link "Przejdź do rezerwacji" at bounding box center [393, 170] width 62 height 13
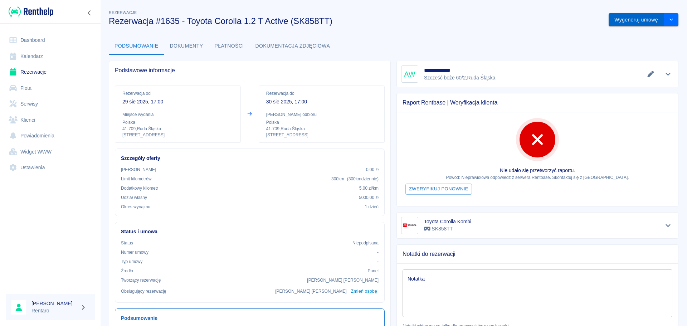
click at [638, 20] on button "Wygeneruj umowę" at bounding box center [636, 19] width 55 height 13
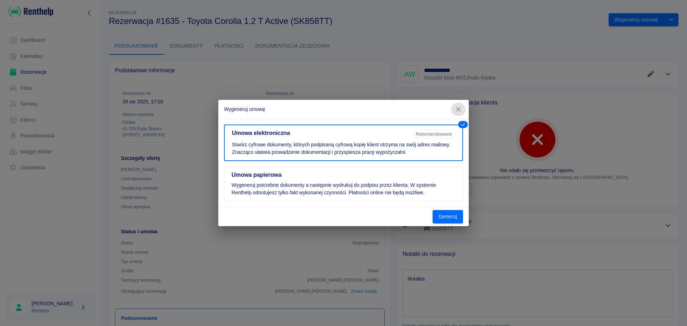
click at [457, 105] on button "button" at bounding box center [458, 109] width 15 height 13
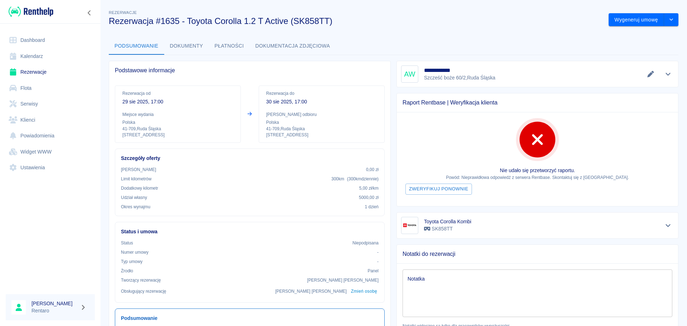
click at [37, 57] on link "Kalendarz" at bounding box center [50, 56] width 89 height 16
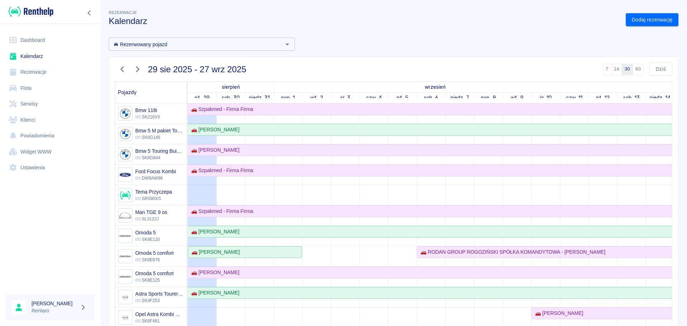
scroll to position [107, 0]
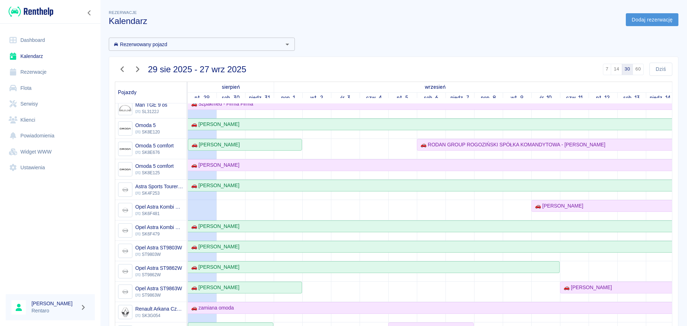
click at [636, 14] on link "Dodaj rezerwację" at bounding box center [652, 19] width 53 height 13
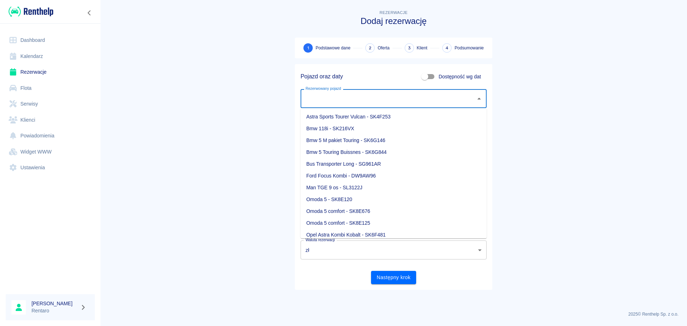
click at [340, 99] on input "Rezerwowany pojazd" at bounding box center [388, 98] width 169 height 13
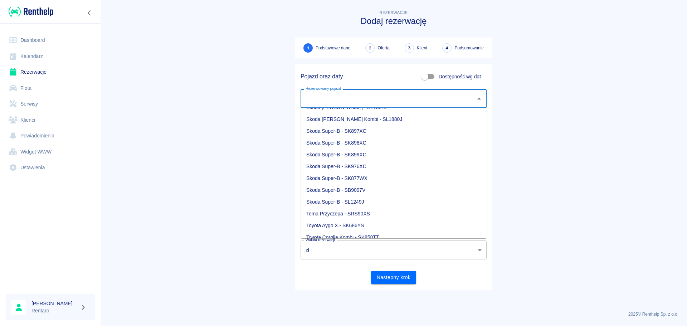
scroll to position [240, 0]
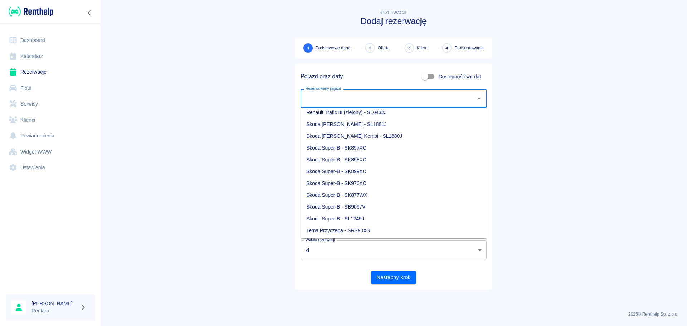
click at [373, 196] on li "Skoda Super-B - SK877WX" at bounding box center [394, 195] width 186 height 12
type input "Skoda Super-B - SK877WX"
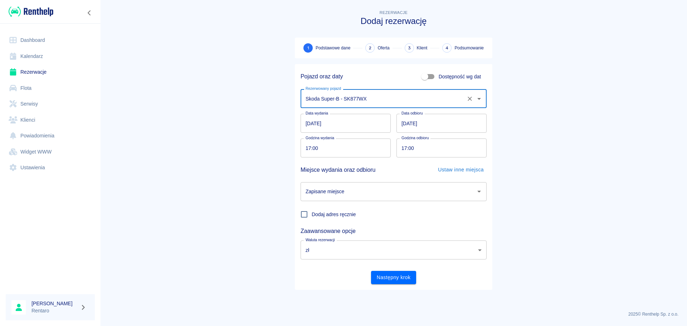
click at [431, 140] on input "17:00" at bounding box center [438, 147] width 85 height 19
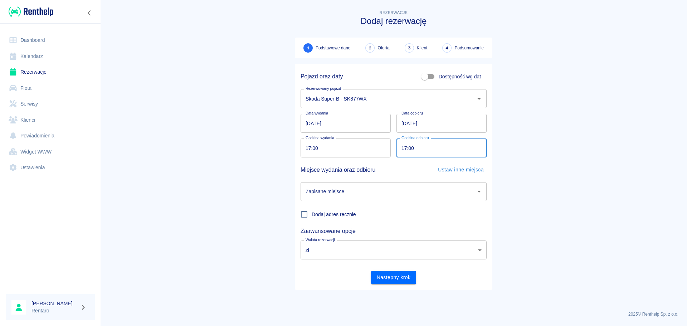
click at [428, 118] on input "[DATE]" at bounding box center [441, 123] width 90 height 19
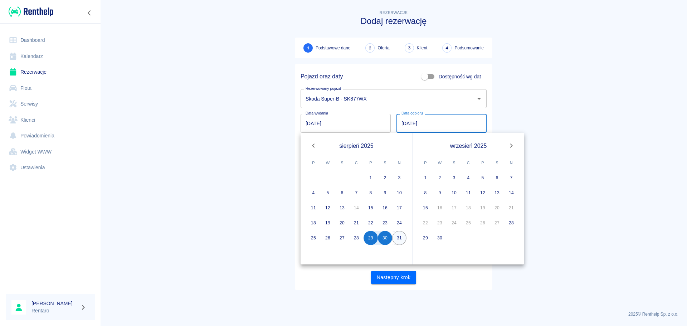
click at [404, 242] on button "31" at bounding box center [399, 238] width 14 height 14
type input "[DATE]"
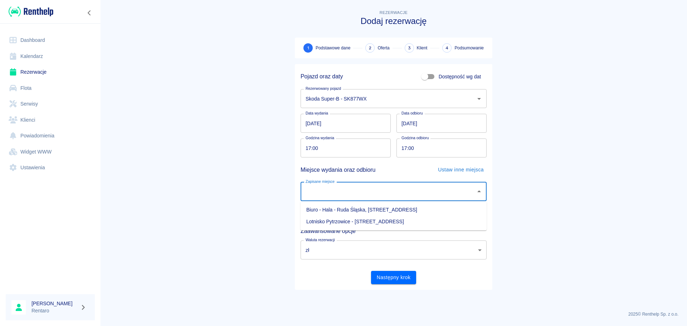
click at [325, 194] on input "Zapisane miejsce" at bounding box center [388, 191] width 169 height 13
click at [403, 206] on li "Biuro - Hala - Ruda Śląska, [STREET_ADDRESS]" at bounding box center [394, 210] width 186 height 12
type input "Biuro - Hala - Ruda Śląska, [STREET_ADDRESS]"
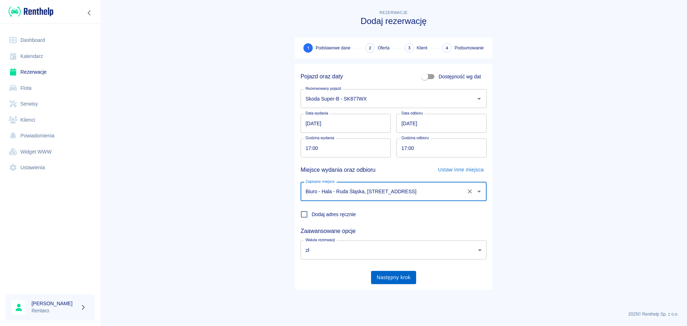
click at [395, 280] on button "Następny krok" at bounding box center [393, 277] width 45 height 13
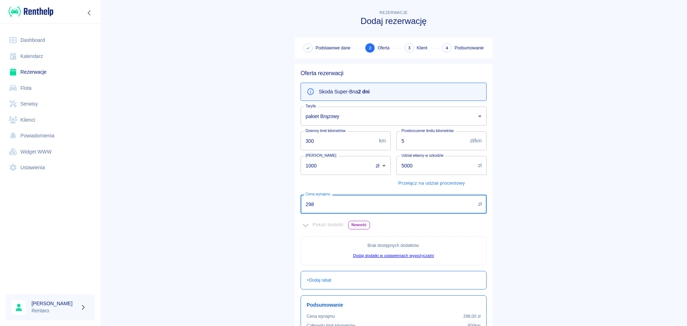
drag, startPoint x: 358, startPoint y: 197, endPoint x: 353, endPoint y: 204, distance: 8.7
click at [356, 199] on input "298" at bounding box center [388, 204] width 175 height 19
click at [350, 206] on input "298" at bounding box center [388, 204] width 175 height 19
click at [350, 205] on input "298" at bounding box center [388, 204] width 175 height 19
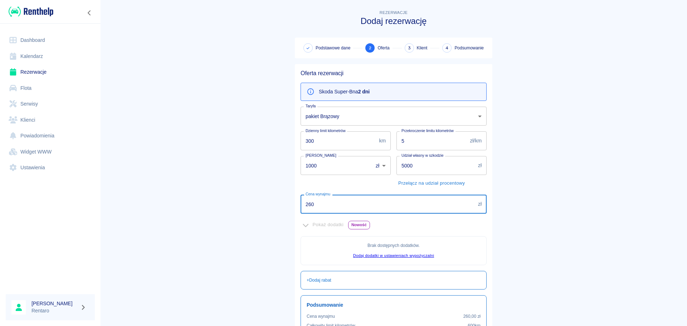
type input "260"
click at [558, 123] on main "Rezerwacje Dodaj rezerwację Podstawowe dane 2 Oferta 3 Klient 4 Podsumowanie Of…" at bounding box center [393, 201] width 587 height 384
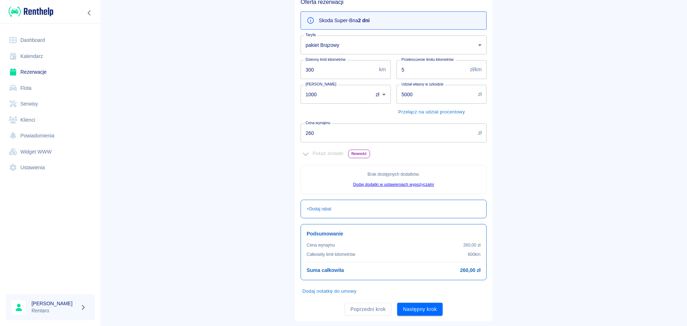
scroll to position [72, 0]
click at [421, 311] on button "Następny krok" at bounding box center [419, 308] width 45 height 13
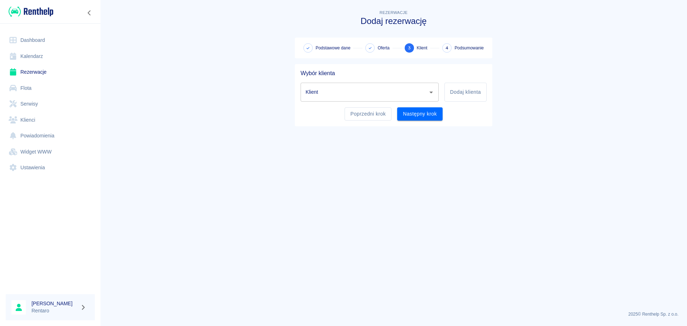
scroll to position [0, 0]
click at [340, 84] on div "Klient" at bounding box center [370, 92] width 138 height 19
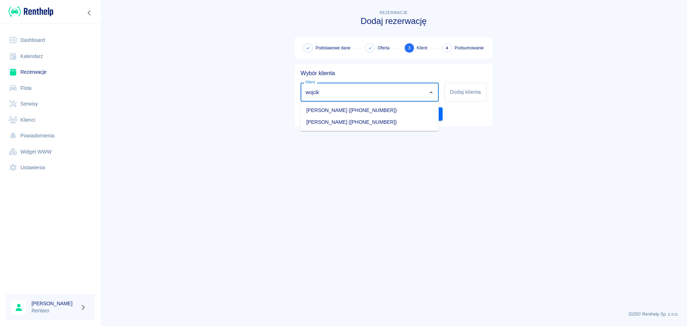
click at [340, 111] on li "[PERSON_NAME] ([PHONE_NUMBER])" at bounding box center [370, 110] width 138 height 12
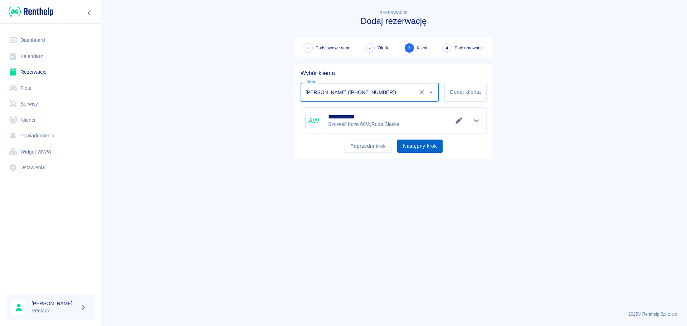
type input "[PERSON_NAME] ([PHONE_NUMBER])"
click at [428, 151] on button "Następny krok" at bounding box center [419, 146] width 45 height 13
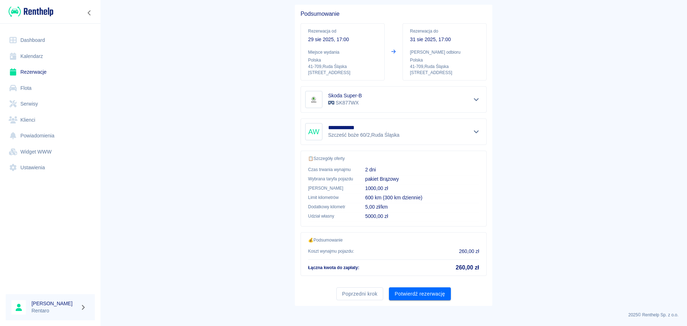
scroll to position [60, 0]
click at [427, 293] on button "Potwierdź rezerwację" at bounding box center [420, 293] width 62 height 13
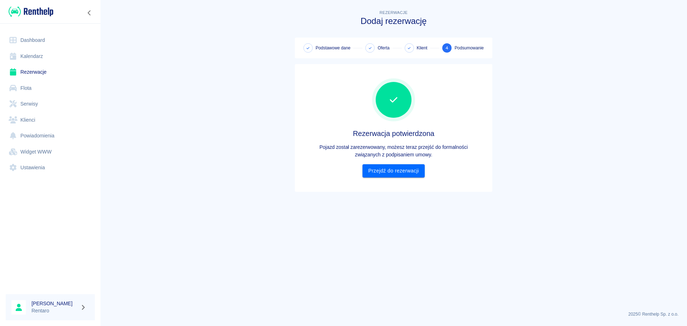
scroll to position [0, 0]
click at [398, 174] on link "Przejdź do rezerwacji" at bounding box center [393, 170] width 62 height 13
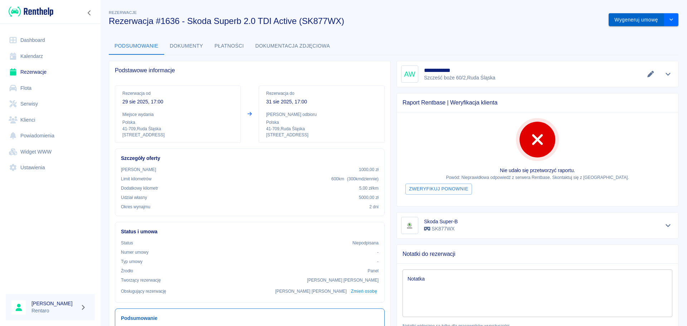
click at [619, 23] on button "Wygeneruj umowę" at bounding box center [636, 19] width 55 height 13
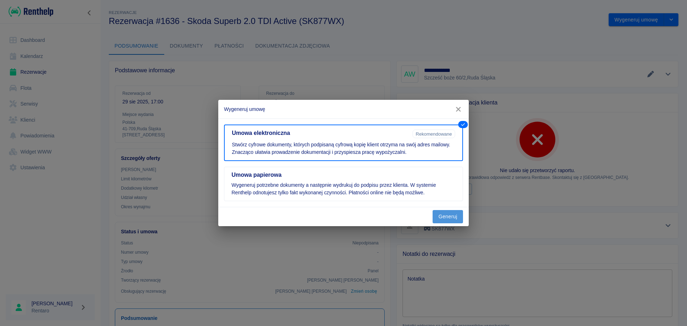
click at [451, 221] on button "Generuj" at bounding box center [448, 216] width 30 height 13
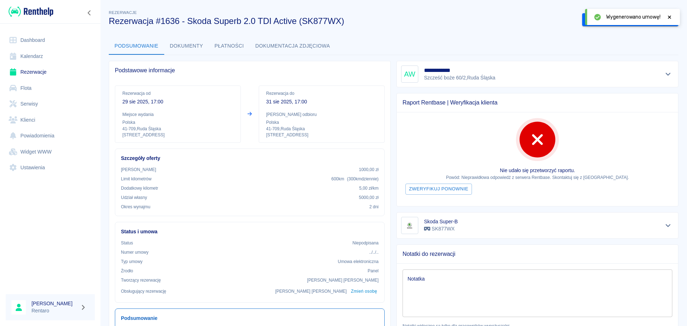
click at [670, 16] on icon at bounding box center [669, 17] width 6 height 5
